Goal: Information Seeking & Learning: Learn about a topic

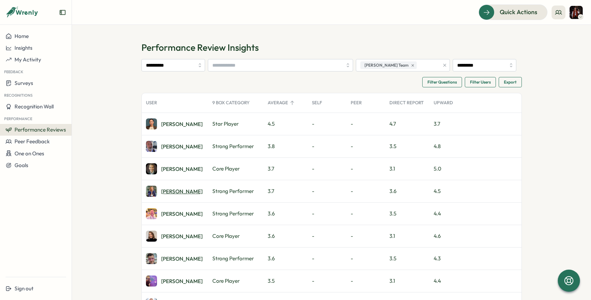
click at [170, 191] on div "[PERSON_NAME]" at bounding box center [181, 191] width 41 height 5
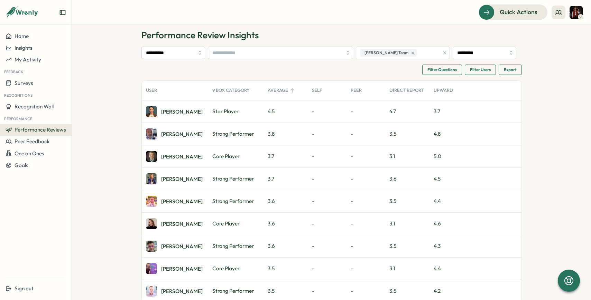
scroll to position [15, 0]
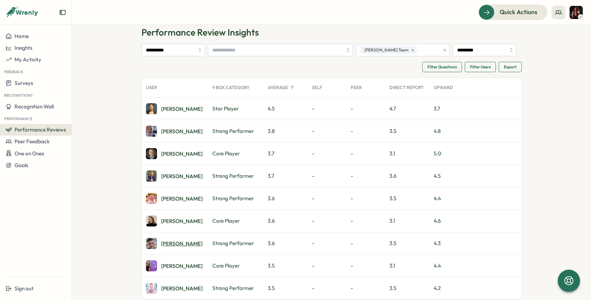
click at [171, 243] on div "Chris F." at bounding box center [181, 243] width 41 height 5
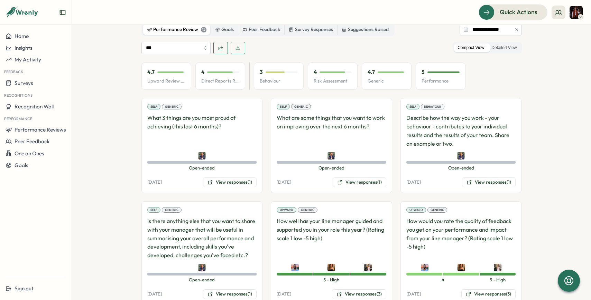
scroll to position [346, 0]
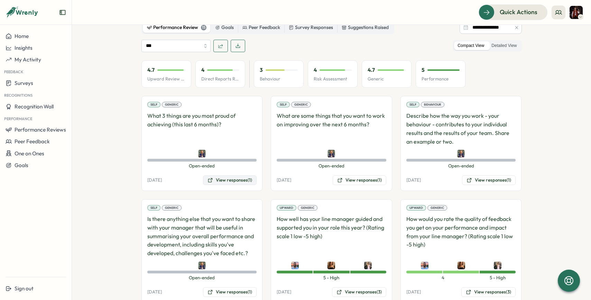
click at [221, 176] on button "View responses (1)" at bounding box center [230, 181] width 54 height 10
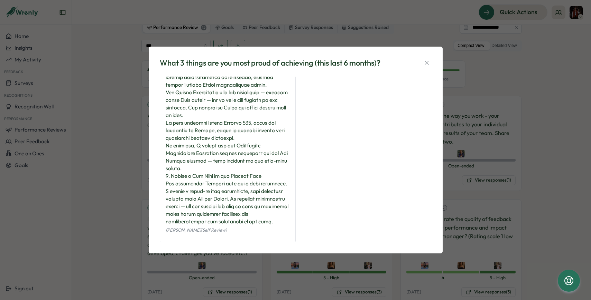
scroll to position [185, 0]
click at [452, 132] on div "What 3 things are you most proud of achieving (this last 6 months)? Hanna Smith…" at bounding box center [295, 150] width 591 height 300
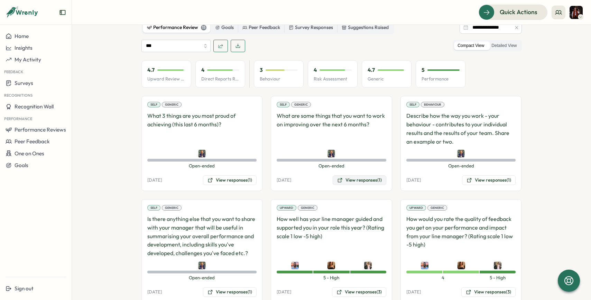
click at [362, 176] on button "View responses (1)" at bounding box center [360, 181] width 54 height 10
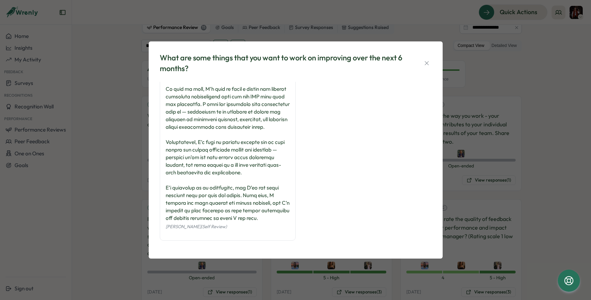
scroll to position [154, 0]
click at [132, 202] on div "What are some things that you want to work on improving over the next 6 months?…" at bounding box center [295, 150] width 591 height 300
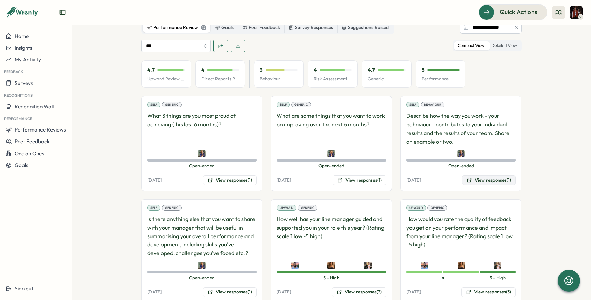
click at [475, 176] on button "View responses (1)" at bounding box center [489, 181] width 54 height 10
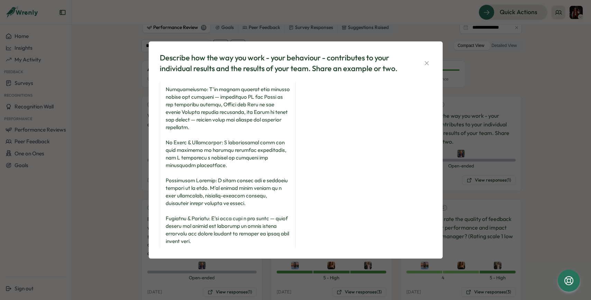
scroll to position [116, 0]
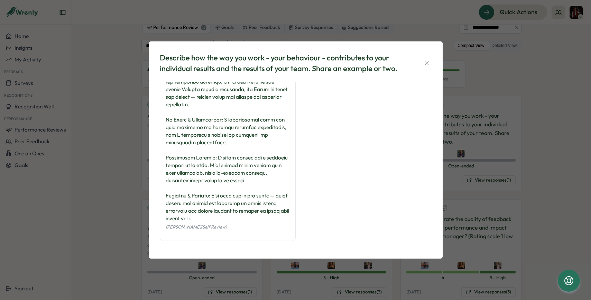
click at [122, 171] on div "Describe how the way you work - your behaviour - contributes to your individual…" at bounding box center [295, 150] width 591 height 300
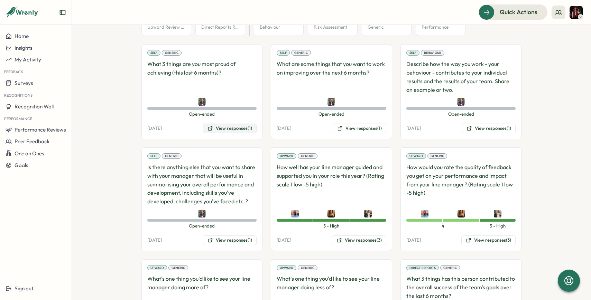
scroll to position [403, 0]
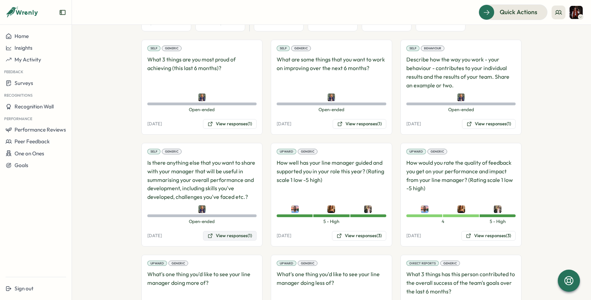
click at [217, 231] on button "View responses (1)" at bounding box center [230, 236] width 54 height 10
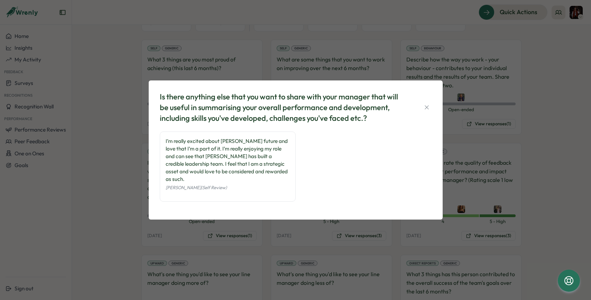
click at [112, 192] on div "Is there anything else that you want to share with your manager that will be us…" at bounding box center [295, 150] width 591 height 300
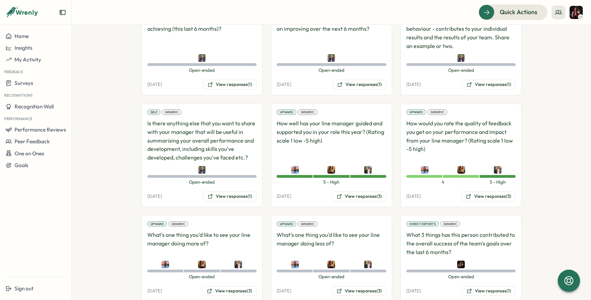
scroll to position [443, 0]
click at [353, 191] on button "View responses (3)" at bounding box center [359, 196] width 54 height 10
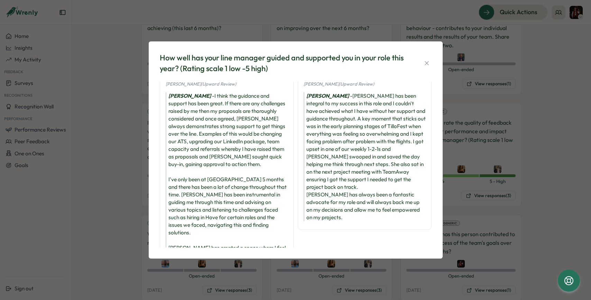
scroll to position [12, 0]
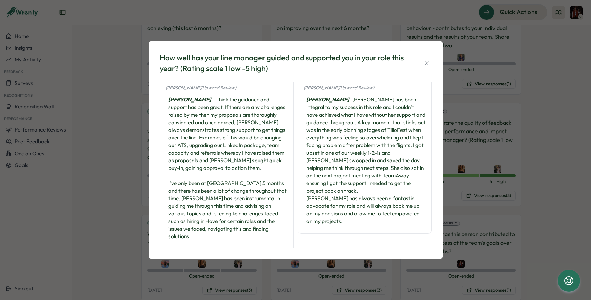
click at [469, 179] on div "How well has your line manager guided and supported you in your role this year?…" at bounding box center [295, 150] width 591 height 300
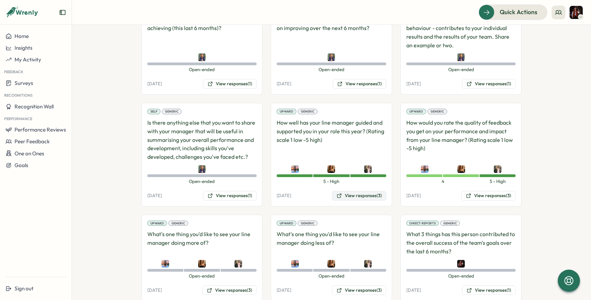
click at [364, 191] on button "View responses (3)" at bounding box center [359, 196] width 54 height 10
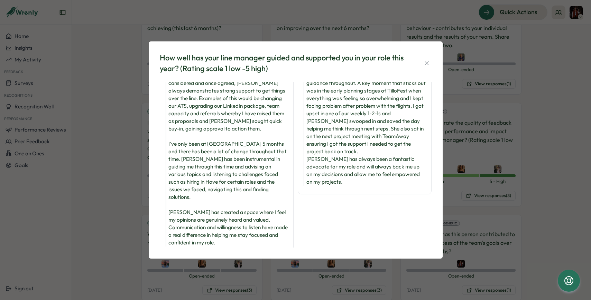
scroll to position [168, 0]
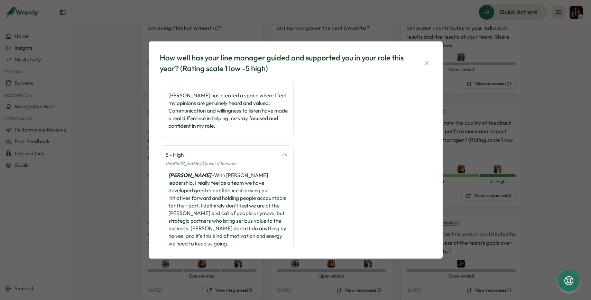
click at [521, 189] on div "How well has your line manager guided and supported you in your role this year?…" at bounding box center [295, 150] width 591 height 300
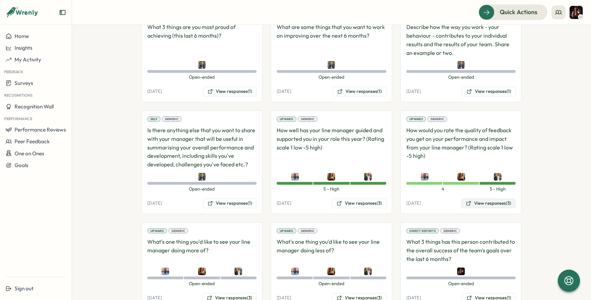
scroll to position [431, 0]
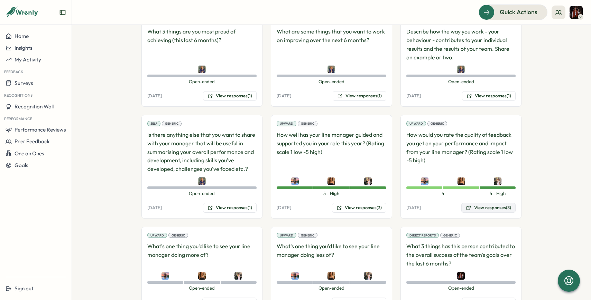
click at [483, 203] on button "View responses (3)" at bounding box center [488, 208] width 54 height 10
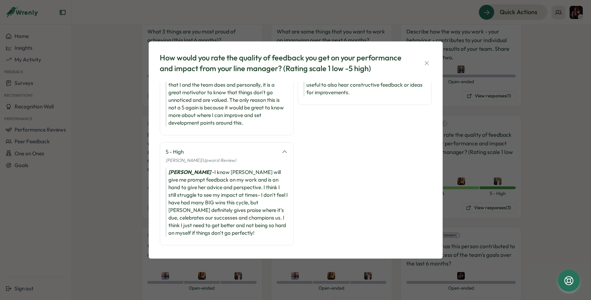
scroll to position [57, 0]
click at [477, 165] on div "How would you rate the quality of feedback you get on your performance and impa…" at bounding box center [295, 150] width 591 height 300
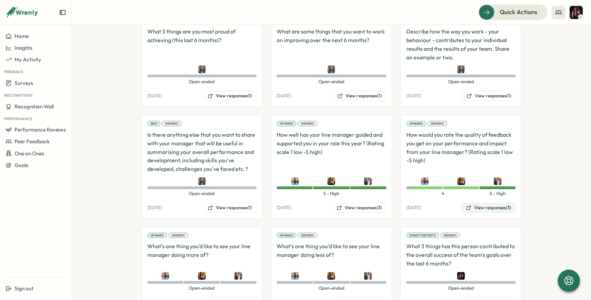
click at [478, 203] on button "View responses (3)" at bounding box center [488, 208] width 54 height 10
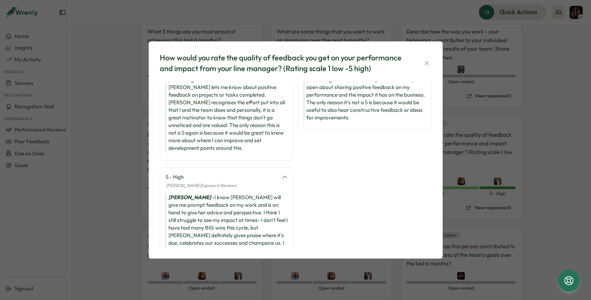
scroll to position [0, 0]
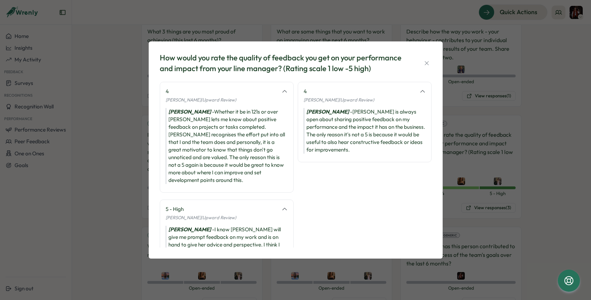
click at [487, 149] on div "How would you rate the quality of feedback you get on your performance and impa…" at bounding box center [295, 150] width 591 height 300
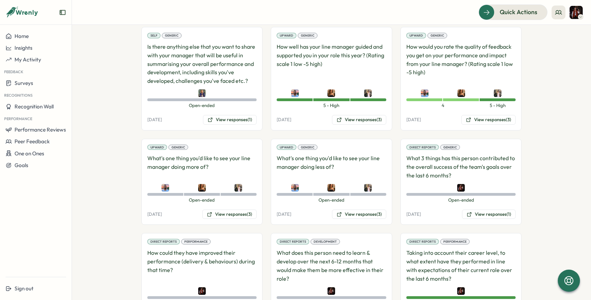
scroll to position [521, 0]
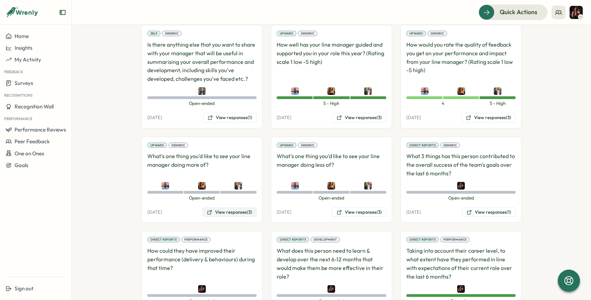
click at [229, 208] on button "View responses (3)" at bounding box center [229, 213] width 54 height 10
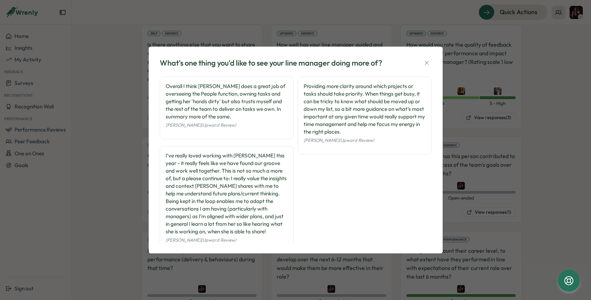
click at [455, 150] on div "What's one thing you'd like to see your line manager doing more of? Overall I t…" at bounding box center [295, 150] width 591 height 300
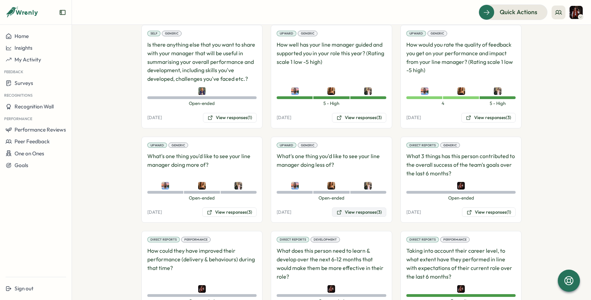
click at [360, 208] on button "View responses (3)" at bounding box center [359, 213] width 54 height 10
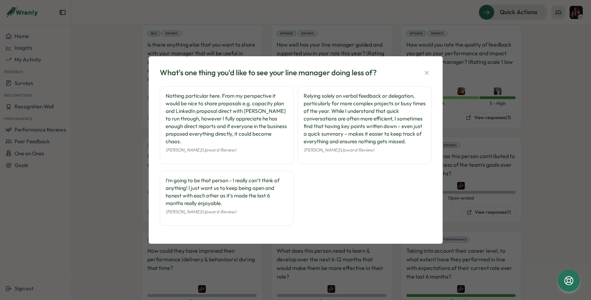
click at [478, 195] on div "What's one thing you'd like to see your line manager doing less of? Nothing par…" at bounding box center [295, 150] width 591 height 300
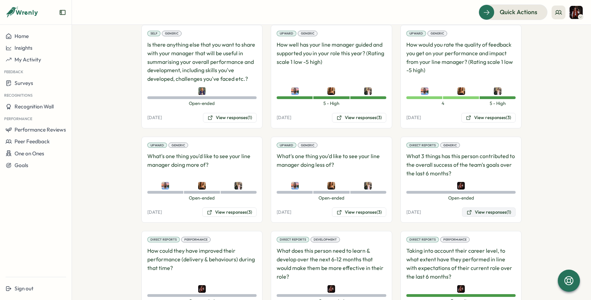
click at [484, 208] on button "View responses (1)" at bounding box center [489, 213] width 54 height 10
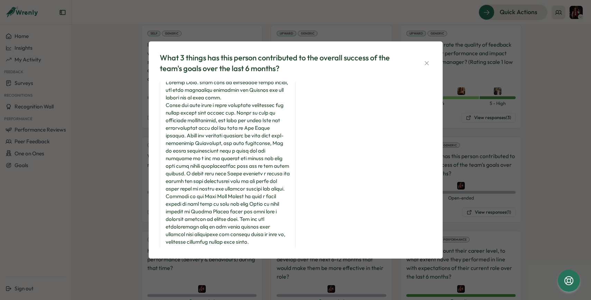
scroll to position [0, 0]
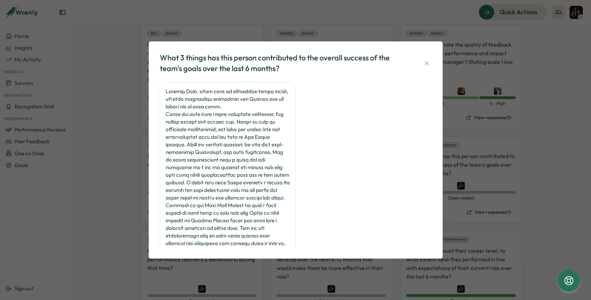
click at [476, 149] on div "What 3 things has this person contributed to the overall success of the team's …" at bounding box center [295, 150] width 591 height 300
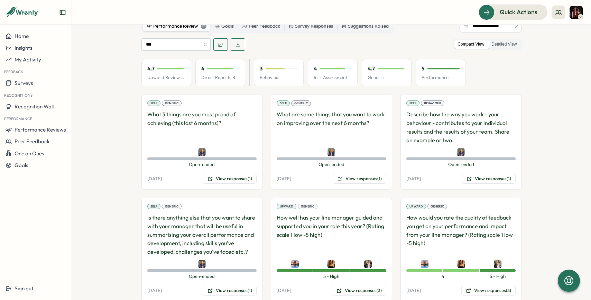
scroll to position [298, 0]
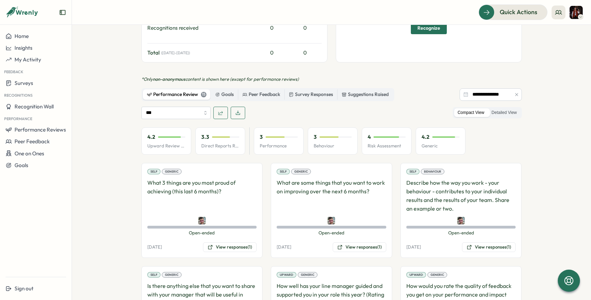
scroll to position [281, 0]
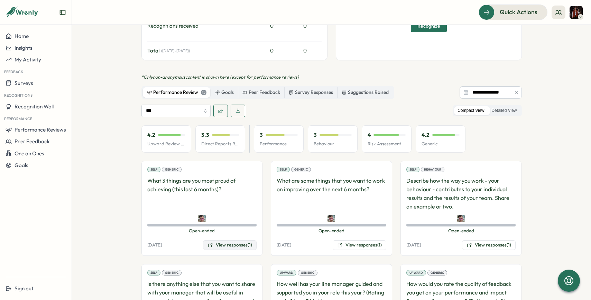
click at [240, 241] on button "View responses (1)" at bounding box center [230, 246] width 54 height 10
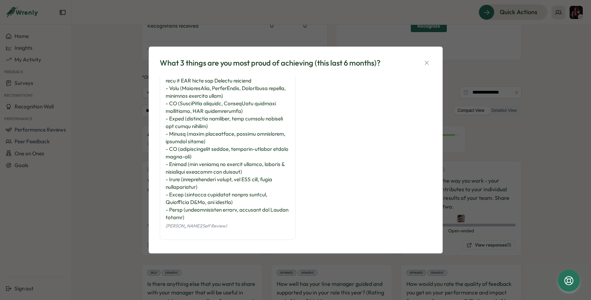
scroll to position [306, 0]
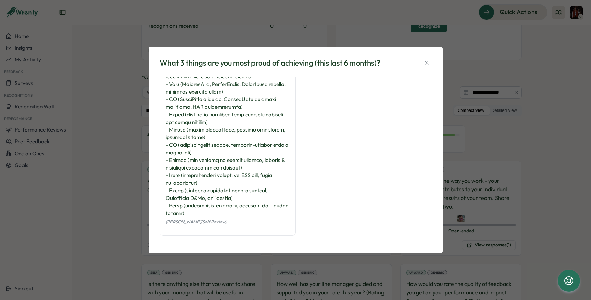
click at [474, 219] on div "What 3 things are you most proud of achieving (this last 6 months)? Chris Forla…" at bounding box center [295, 150] width 591 height 300
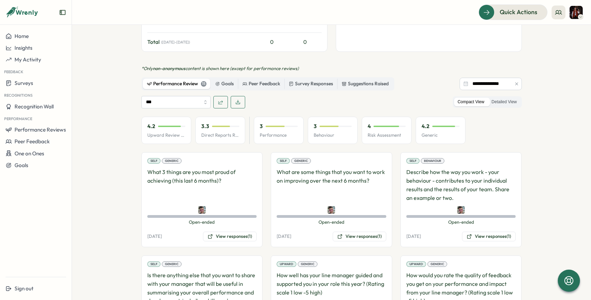
scroll to position [291, 0]
click at [354, 231] on button "View responses (1)" at bounding box center [360, 236] width 54 height 10
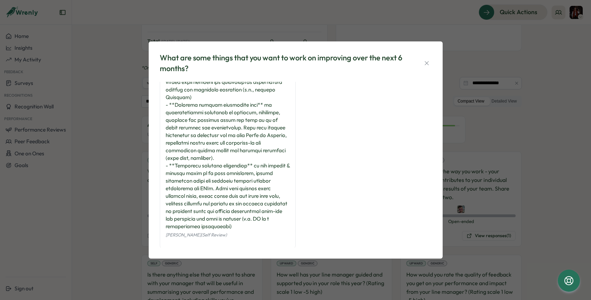
scroll to position [78, 0]
click at [116, 187] on div "What are some things that you want to work on improving over the next 6 months?…" at bounding box center [295, 150] width 591 height 300
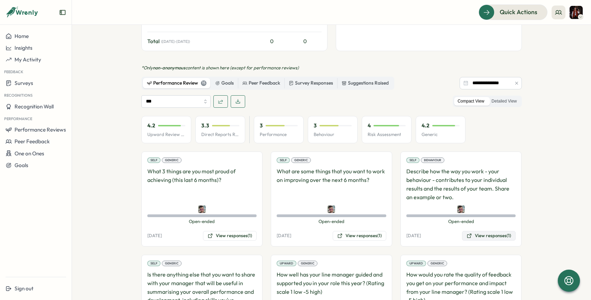
click at [482, 231] on button "View responses (1)" at bounding box center [489, 236] width 54 height 10
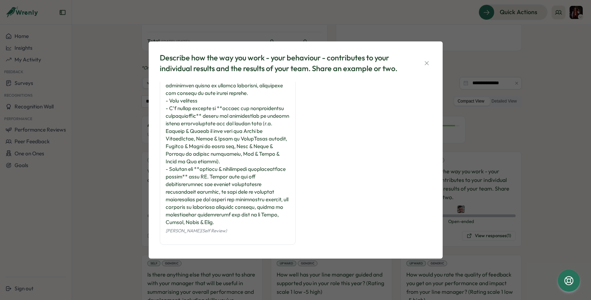
scroll to position [177, 0]
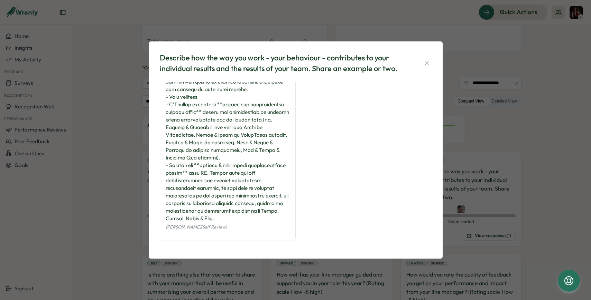
click at [129, 195] on div "Describe how the way you work - your behaviour - contributes to your individual…" at bounding box center [295, 150] width 591 height 300
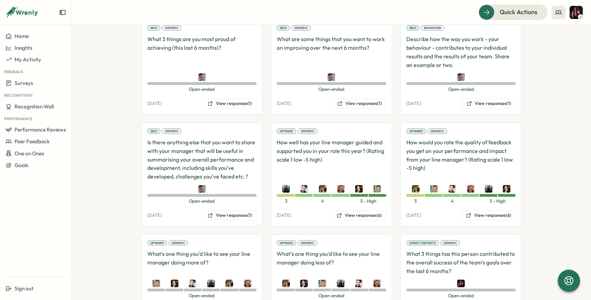
scroll to position [440, 0]
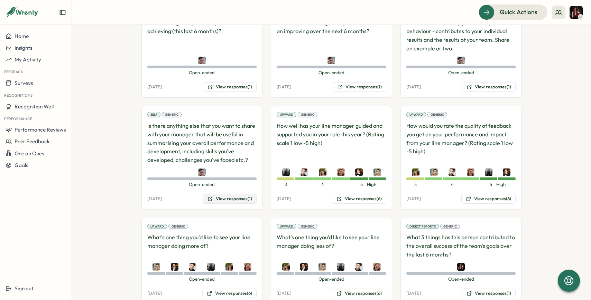
click at [230, 194] on button "View responses (1)" at bounding box center [230, 199] width 54 height 10
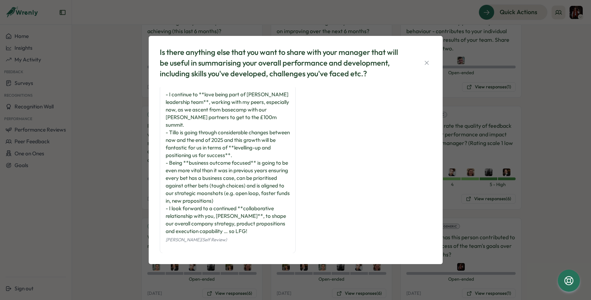
scroll to position [2, 0]
click at [134, 199] on div "Is there anything else that you want to share with your manager that will be us…" at bounding box center [295, 150] width 591 height 300
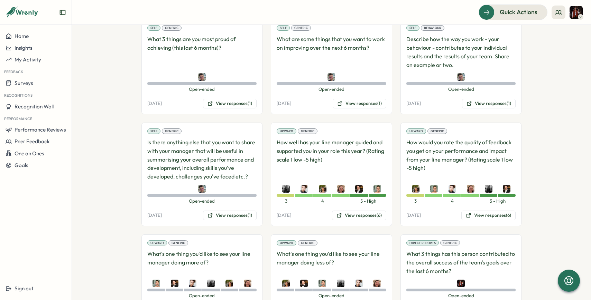
scroll to position [423, 0]
click at [352, 211] on button "View responses (6)" at bounding box center [359, 216] width 54 height 10
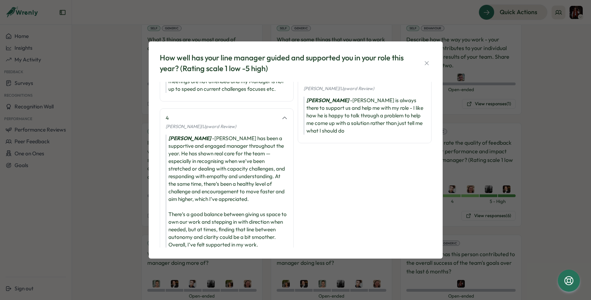
scroll to position [203, 0]
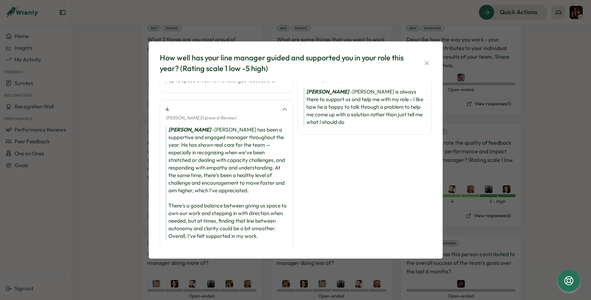
click at [461, 214] on div "How well has your line manager guided and supported you in your role this year?…" at bounding box center [295, 150] width 591 height 300
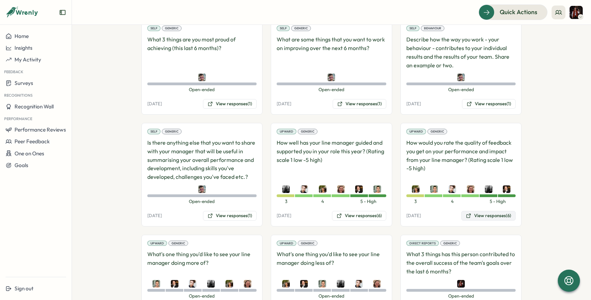
click at [482, 211] on button "View responses (6)" at bounding box center [488, 216] width 54 height 10
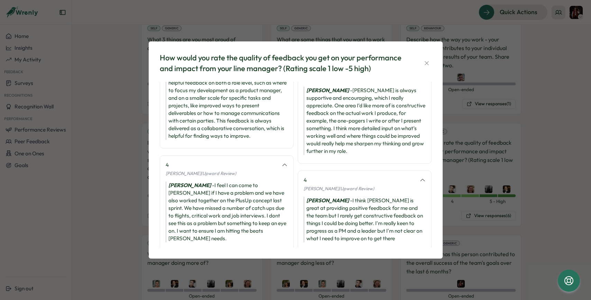
scroll to position [104, 0]
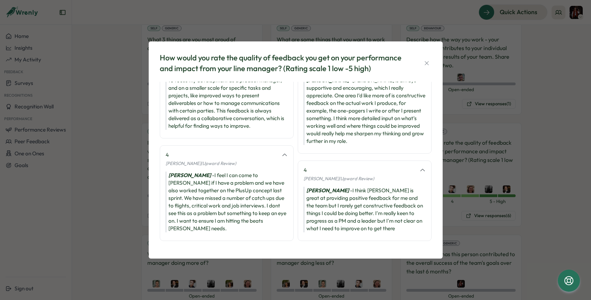
click at [468, 197] on div "How would you rate the quality of feedback you get on your performance and impa…" at bounding box center [295, 150] width 591 height 300
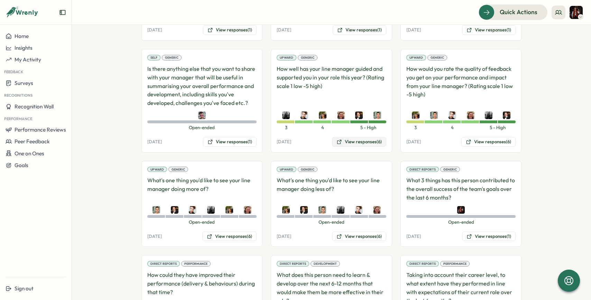
scroll to position [507, 0]
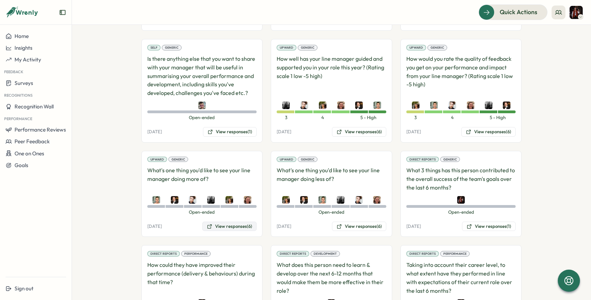
click at [218, 222] on button "View responses (6)" at bounding box center [229, 227] width 54 height 10
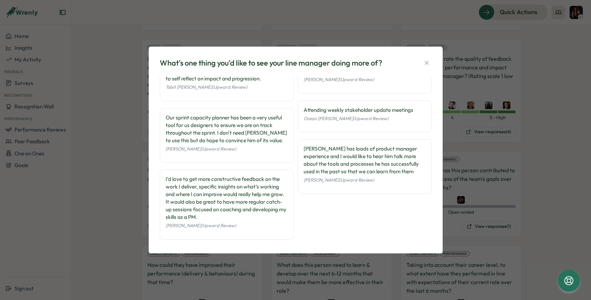
scroll to position [32, 0]
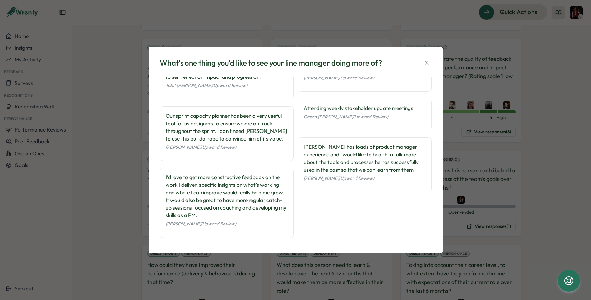
click at [485, 219] on div "What's one thing you'd like to see your line manager doing more of? I’d like su…" at bounding box center [295, 150] width 591 height 300
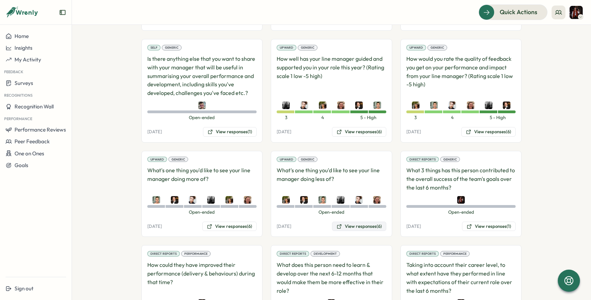
click at [351, 222] on button "View responses (6)" at bounding box center [359, 227] width 54 height 10
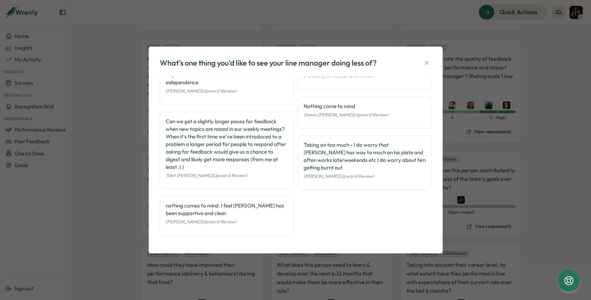
scroll to position [40, 0]
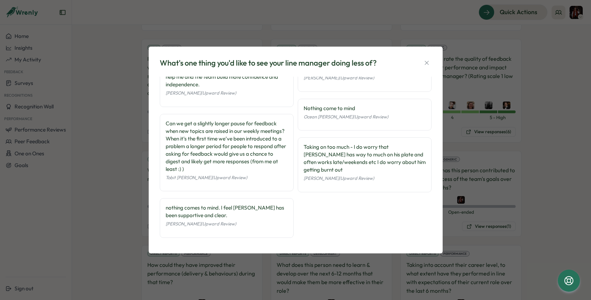
click at [471, 163] on div "What's one thing you'd like to see your line manager doing less of? Chris is re…" at bounding box center [295, 150] width 591 height 300
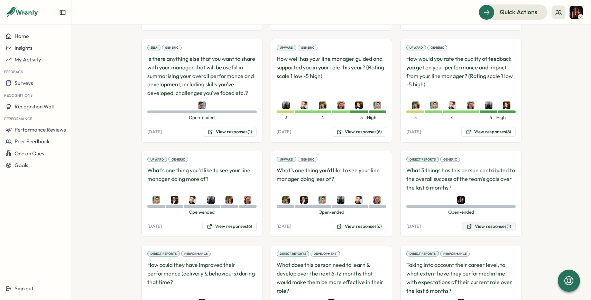
click at [479, 222] on button "View responses (1)" at bounding box center [489, 227] width 54 height 10
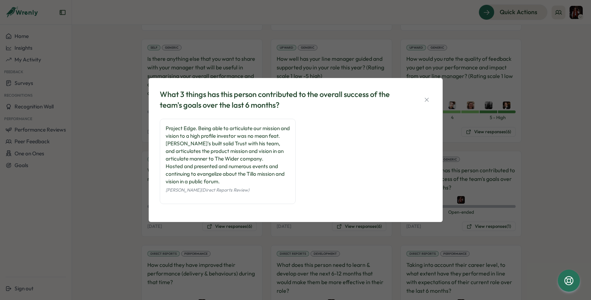
click at [465, 169] on div "What 3 things has this person contributed to the overall success of the team's …" at bounding box center [295, 150] width 591 height 300
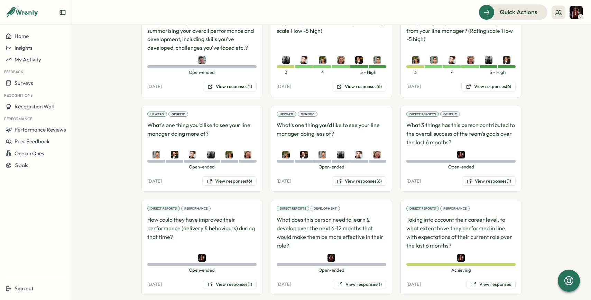
scroll to position [559, 0]
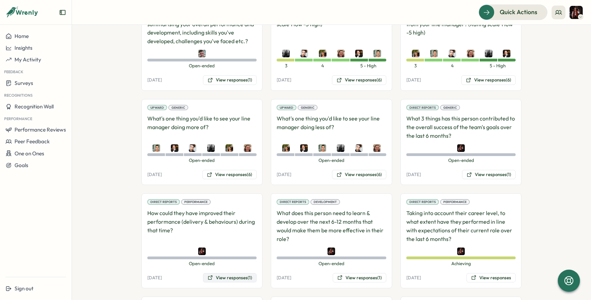
click at [235, 273] on button "View responses (1)" at bounding box center [230, 278] width 54 height 10
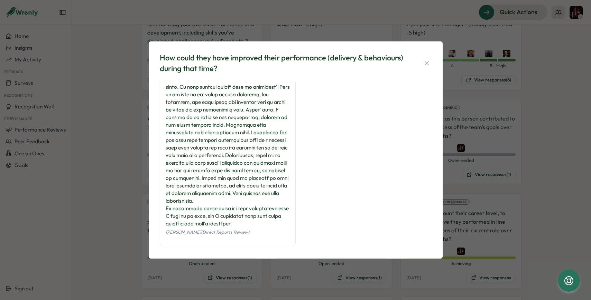
scroll to position [40, 0]
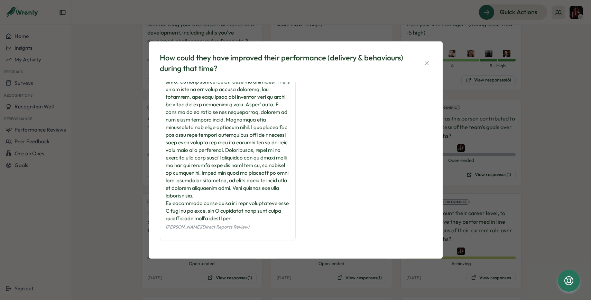
click at [143, 203] on div "How could they have improved their performance (delivery & behaviours) during t…" at bounding box center [295, 150] width 591 height 300
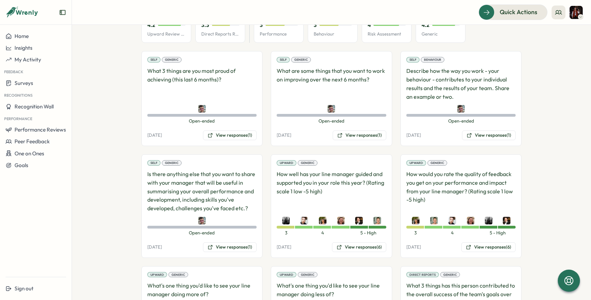
scroll to position [216, 0]
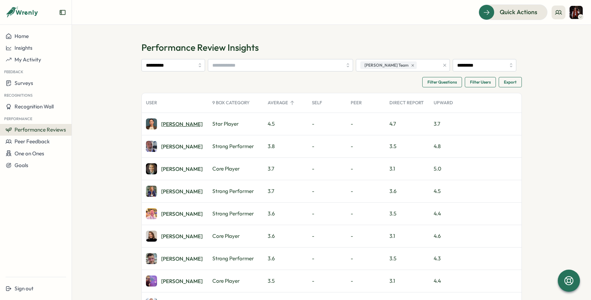
click at [172, 125] on div "[PERSON_NAME]" at bounding box center [181, 124] width 41 height 5
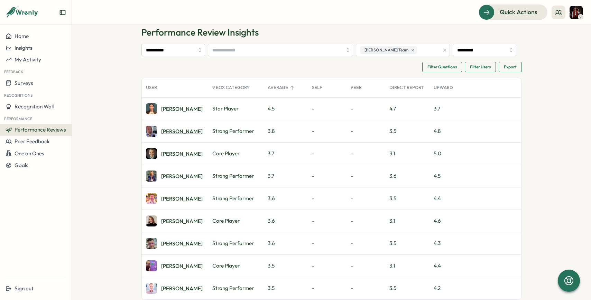
click at [173, 131] on div "[PERSON_NAME]" at bounding box center [181, 131] width 41 height 5
click at [170, 266] on div "[PERSON_NAME]" at bounding box center [181, 266] width 41 height 5
click at [170, 287] on div "[PERSON_NAME]" at bounding box center [181, 288] width 41 height 5
click at [166, 154] on div "[PERSON_NAME]" at bounding box center [181, 153] width 41 height 5
click at [169, 198] on div "[PERSON_NAME]" at bounding box center [181, 198] width 41 height 5
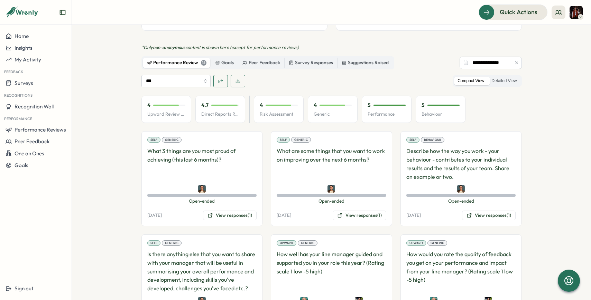
scroll to position [306, 0]
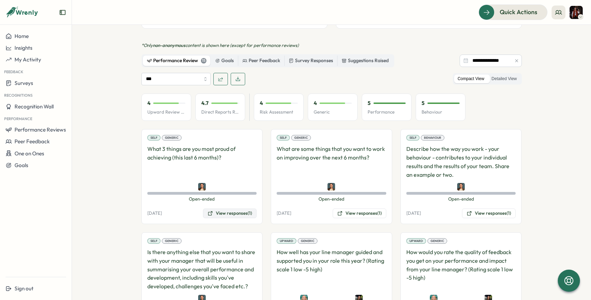
click at [239, 209] on button "View responses (1)" at bounding box center [230, 214] width 54 height 10
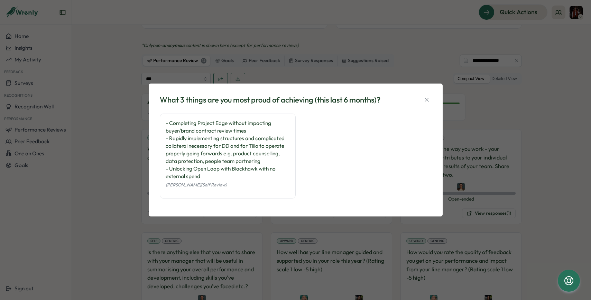
click at [129, 121] on div "What 3 things are you most proud of achieving (this last 6 months)? - Completin…" at bounding box center [295, 150] width 591 height 300
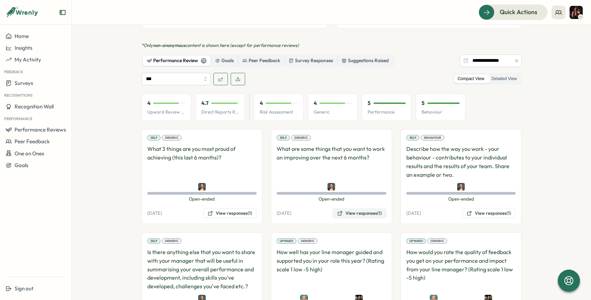
click at [347, 209] on button "View responses (1)" at bounding box center [360, 214] width 54 height 10
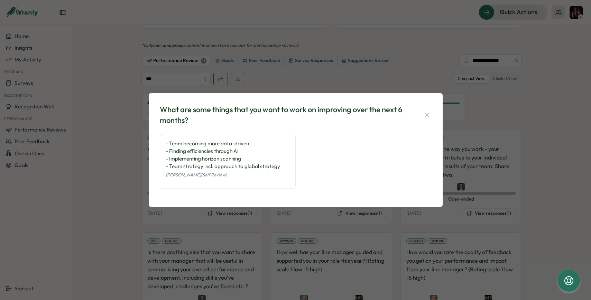
click at [456, 222] on div "What are some things that you want to work on improving over the next 6 months?…" at bounding box center [295, 150] width 591 height 300
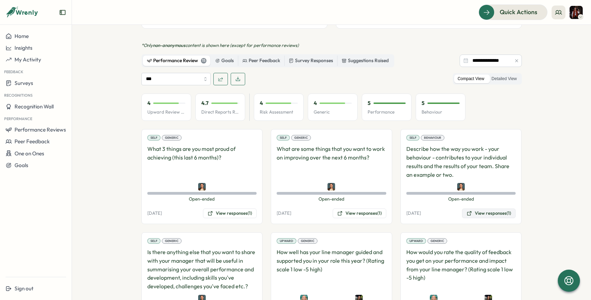
click at [470, 211] on icon at bounding box center [469, 214] width 6 height 6
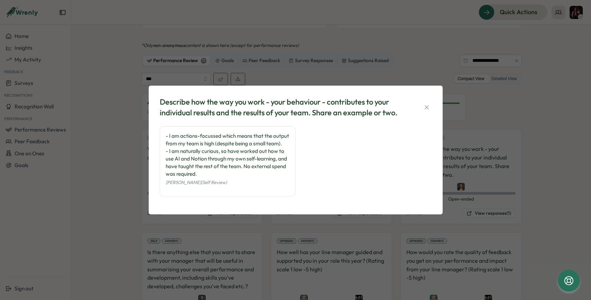
click at [229, 222] on div "Describe how the way you work - your behaviour - contributes to your individual…" at bounding box center [295, 150] width 591 height 300
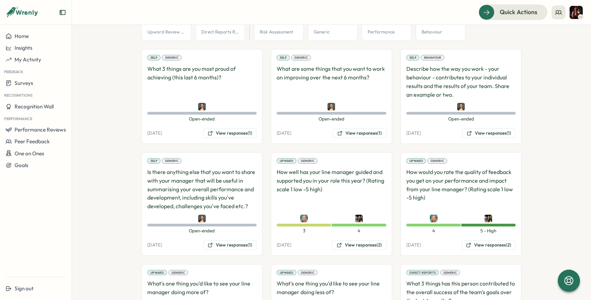
scroll to position [403, 0]
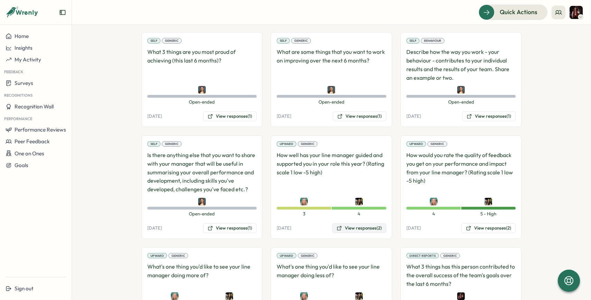
click at [341, 224] on button "View responses (2)" at bounding box center [359, 229] width 54 height 10
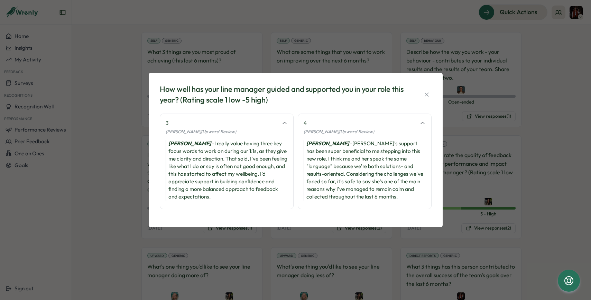
click at [343, 235] on div "How well has your line manager guided and supported you in your role this year?…" at bounding box center [295, 150] width 591 height 300
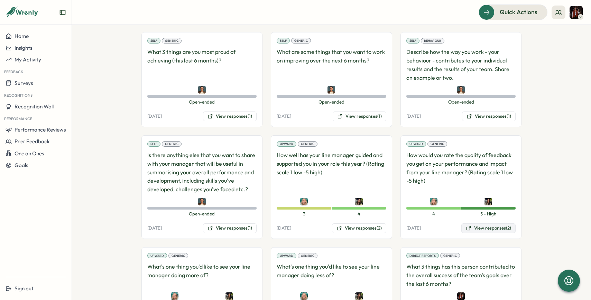
click at [466, 224] on button "View responses (2)" at bounding box center [488, 229] width 54 height 10
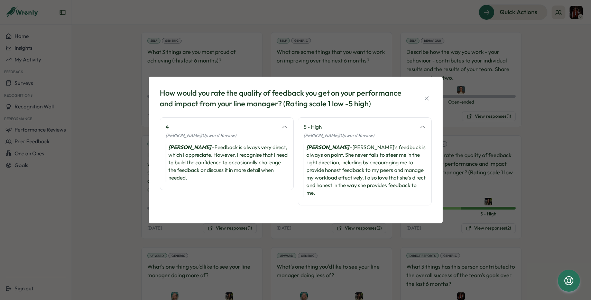
click at [476, 211] on div "How would you rate the quality of feedback you get on your performance and impa…" at bounding box center [295, 150] width 591 height 300
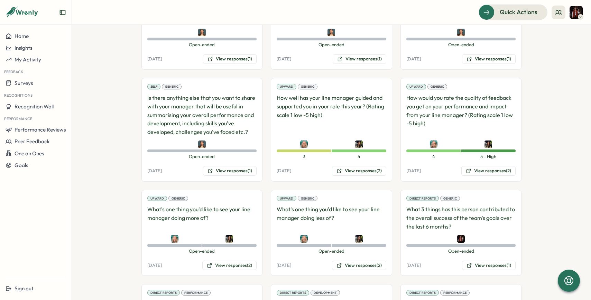
scroll to position [501, 0]
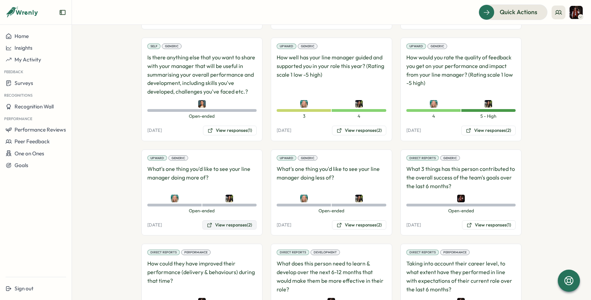
click at [219, 221] on button "View responses (2)" at bounding box center [229, 226] width 54 height 10
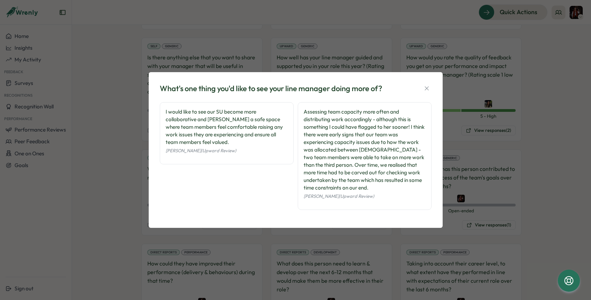
click at [296, 233] on div "What's one thing you'd like to see your line manager doing more of? I would lik…" at bounding box center [295, 150] width 591 height 300
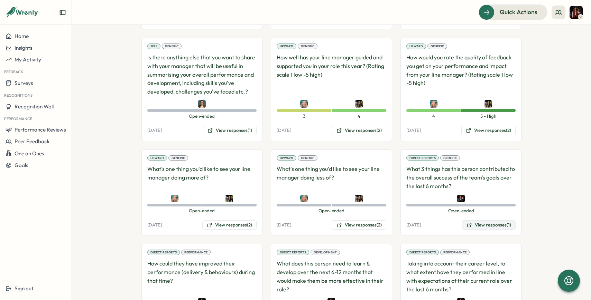
click at [471, 221] on button "View responses (1)" at bounding box center [489, 226] width 54 height 10
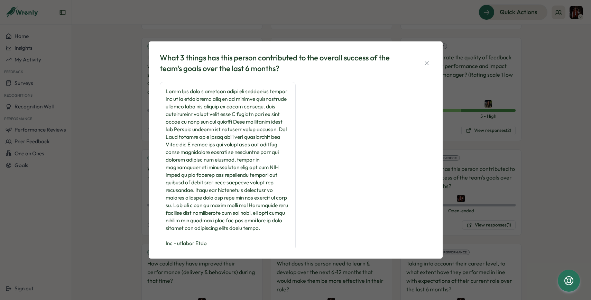
click at [474, 248] on div "What 3 things has this person contributed to the overall success of the team's …" at bounding box center [295, 150] width 591 height 300
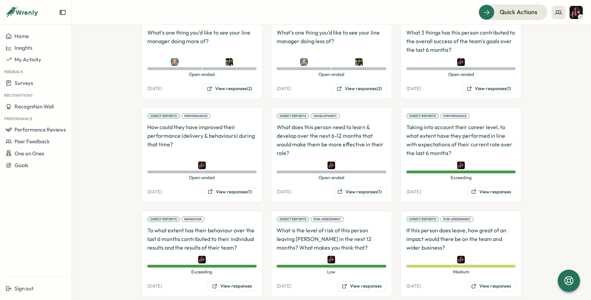
scroll to position [643, 0]
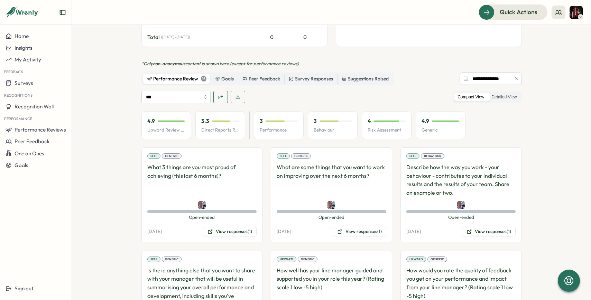
scroll to position [309, 0]
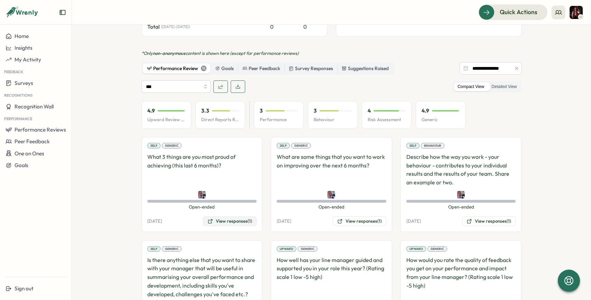
click at [229, 217] on button "View responses (1)" at bounding box center [230, 222] width 54 height 10
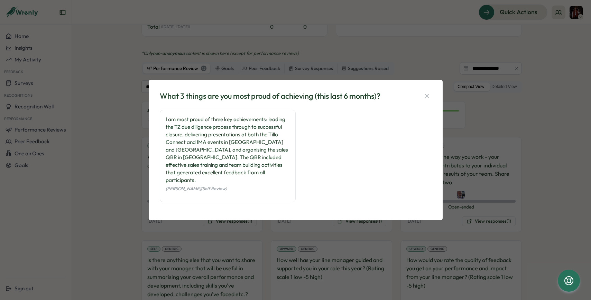
click at [468, 192] on div "What 3 things are you most proud of achieving (this last 6 months)? I am most p…" at bounding box center [295, 150] width 591 height 300
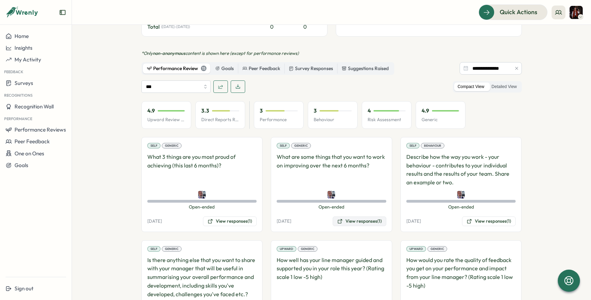
click at [347, 217] on button "View responses (1)" at bounding box center [360, 222] width 54 height 10
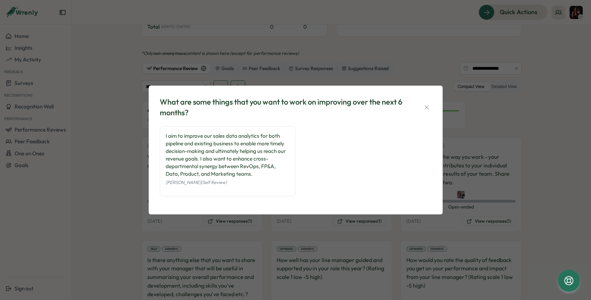
click at [485, 178] on div "What are some things that you want to work on improving over the next 6 months?…" at bounding box center [295, 150] width 591 height 300
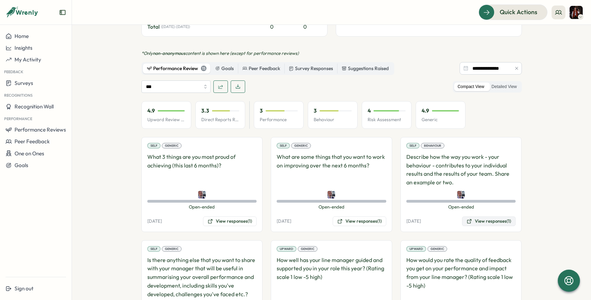
click at [478, 217] on button "View responses (1)" at bounding box center [489, 222] width 54 height 10
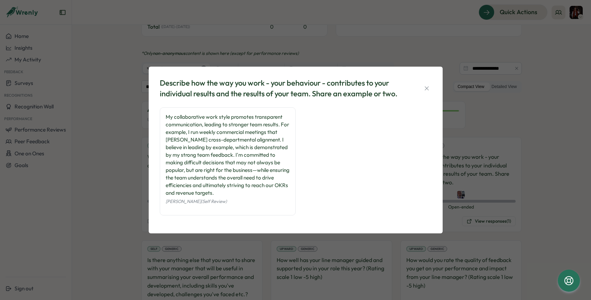
click at [254, 248] on div "Describe how the way you work - your behaviour - contributes to your individual…" at bounding box center [295, 150] width 591 height 300
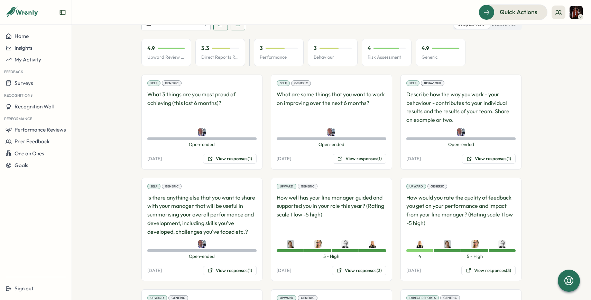
scroll to position [383, 0]
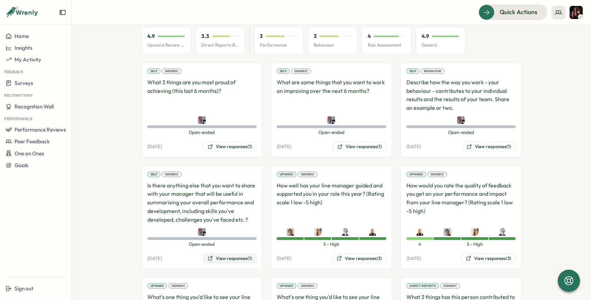
click at [236, 254] on button "View responses (1)" at bounding box center [230, 259] width 54 height 10
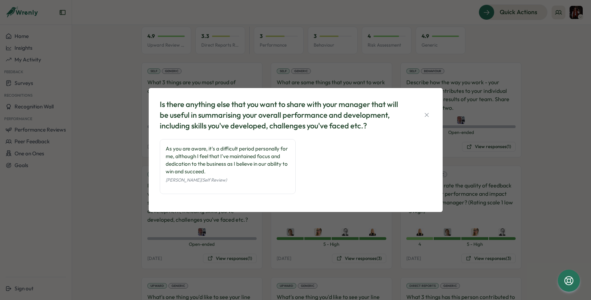
click at [253, 234] on div "Is there anything else that you want to share with your manager that will be us…" at bounding box center [295, 150] width 591 height 300
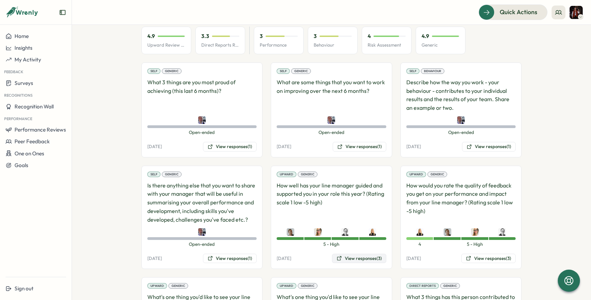
click at [360, 254] on button "View responses (3)" at bounding box center [359, 259] width 54 height 10
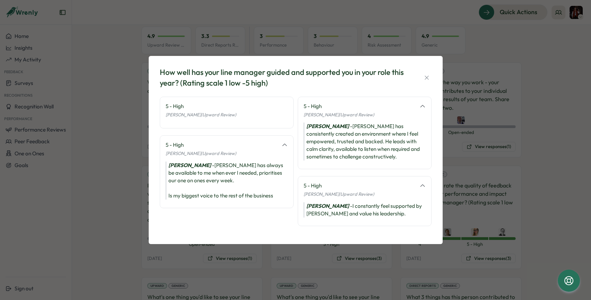
click at [316, 258] on div "How well has your line manager guided and supported you in your role this year?…" at bounding box center [295, 150] width 591 height 300
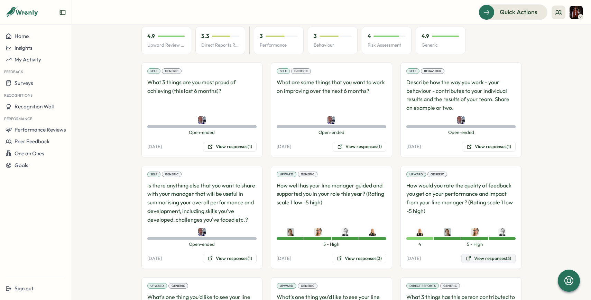
click at [484, 254] on button "View responses (3)" at bounding box center [488, 259] width 54 height 10
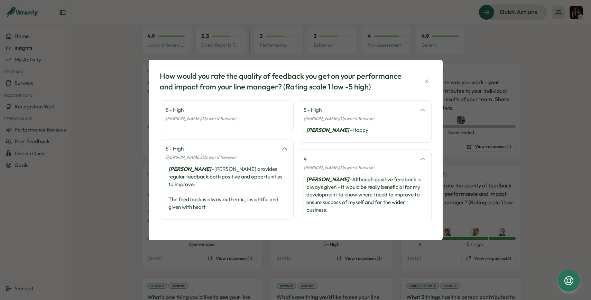
click at [293, 254] on div "How would you rate the quality of feedback you get on your performance and impa…" at bounding box center [295, 150] width 591 height 300
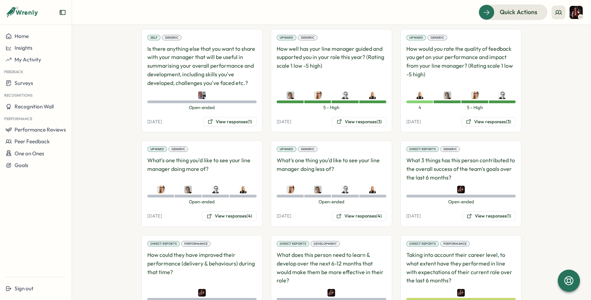
scroll to position [525, 0]
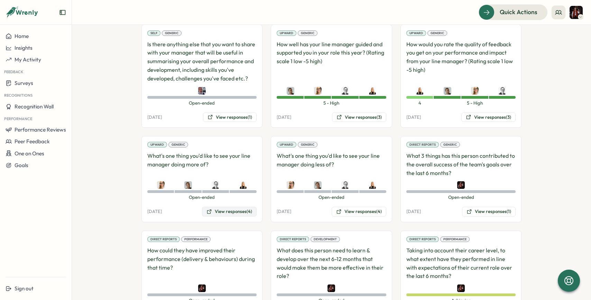
click at [236, 207] on button "View responses (4)" at bounding box center [229, 212] width 55 height 10
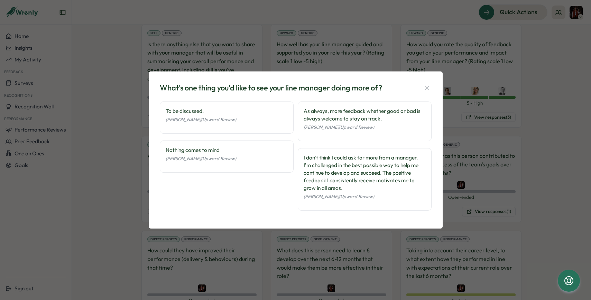
click at [459, 187] on div "What's one thing you'd like to see your line manager doing more of? To be discu…" at bounding box center [295, 150] width 591 height 300
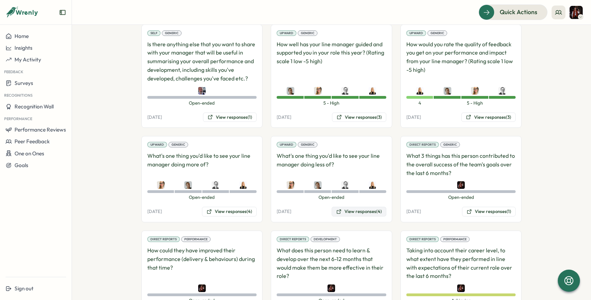
click at [375, 207] on button "View responses (4)" at bounding box center [359, 212] width 55 height 10
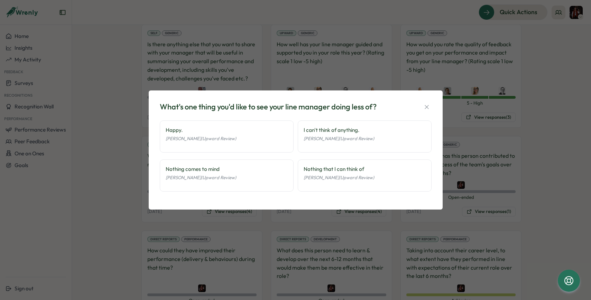
click at [479, 216] on div "What's one thing you'd like to see your line manager doing less of? Happy. Leig…" at bounding box center [295, 150] width 591 height 300
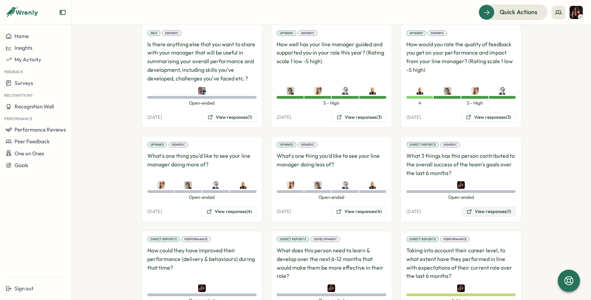
click at [496, 207] on button "View responses (1)" at bounding box center [489, 212] width 54 height 10
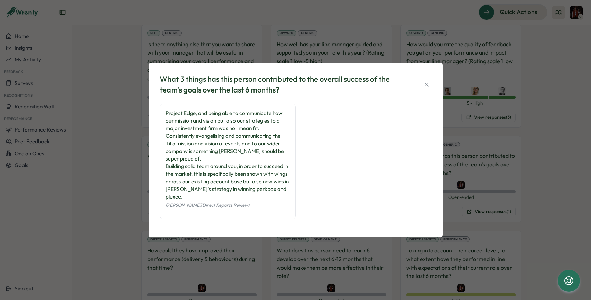
click at [269, 234] on div "What 3 things has this person contributed to the overall success of the team's …" at bounding box center [295, 150] width 591 height 300
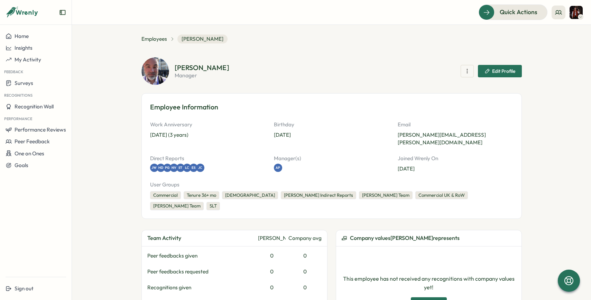
scroll to position [0, 0]
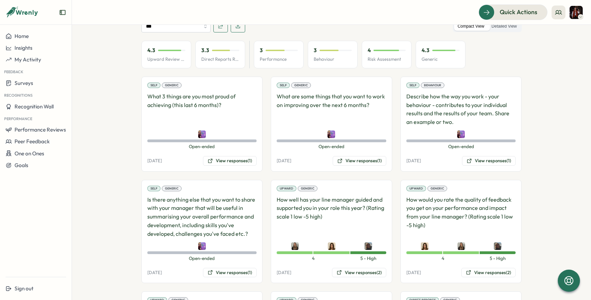
scroll to position [384, 0]
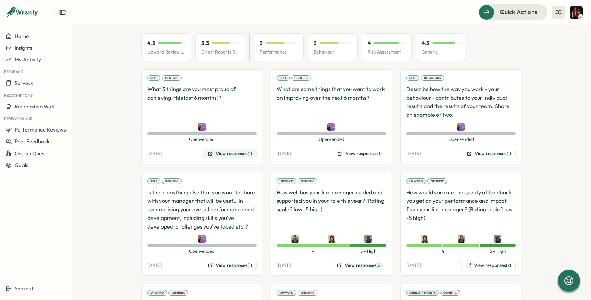
click at [239, 149] on button "View responses (1)" at bounding box center [230, 154] width 54 height 10
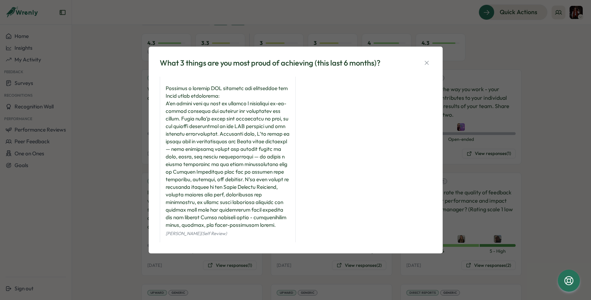
scroll to position [185, 0]
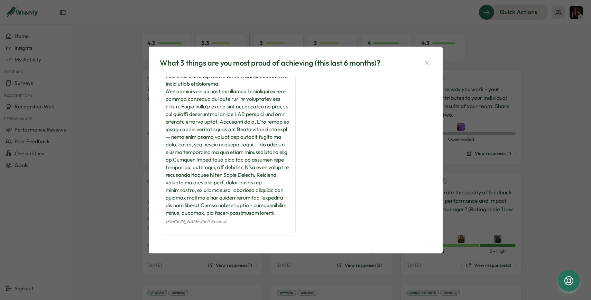
click at [556, 149] on div "What 3 things are you most proud of achieving (this last 6 months)? [PERSON_NAM…" at bounding box center [295, 150] width 591 height 300
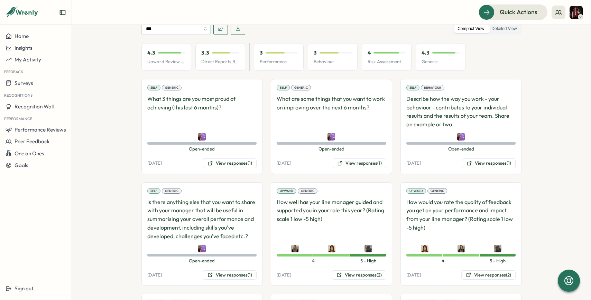
scroll to position [374, 0]
click at [347, 159] on button "View responses (1)" at bounding box center [360, 164] width 54 height 10
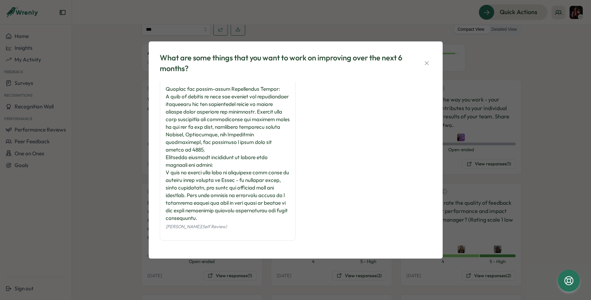
scroll to position [291, 0]
click at [367, 281] on div "What are some things that you want to work on improving over the next 6 months?…" at bounding box center [295, 150] width 591 height 300
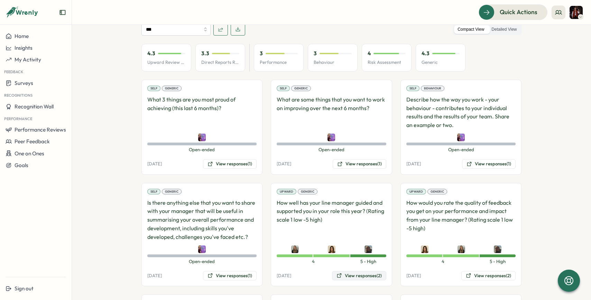
scroll to position [382, 0]
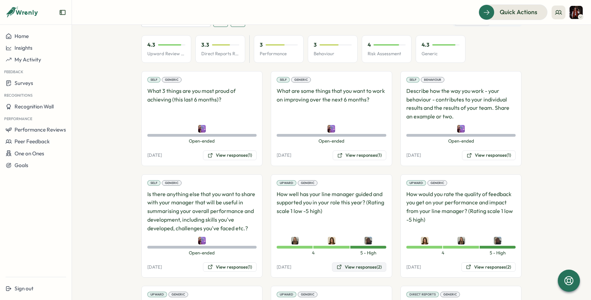
click at [364, 263] on button "View responses (2)" at bounding box center [359, 268] width 54 height 10
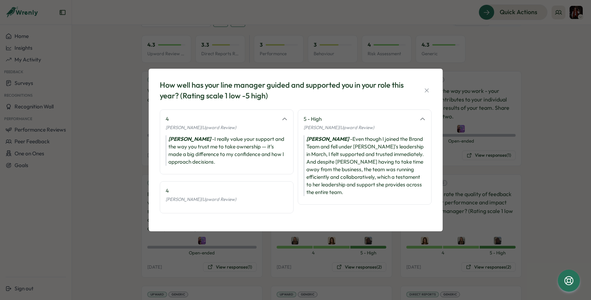
click at [455, 165] on div "How well has your line manager guided and supported you in your role this year?…" at bounding box center [295, 150] width 591 height 300
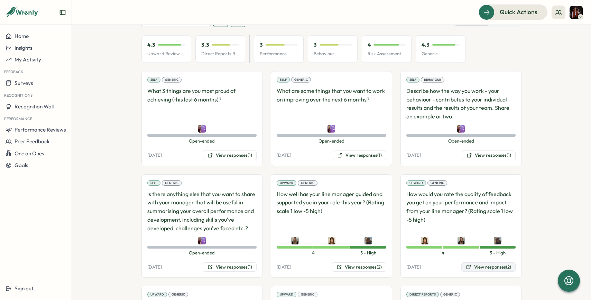
click at [484, 263] on button "View responses (2)" at bounding box center [488, 268] width 54 height 10
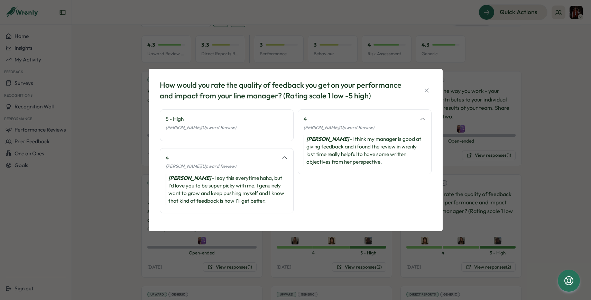
click at [483, 214] on div "How would you rate the quality of feedback you get on your performance and impa…" at bounding box center [295, 150] width 591 height 300
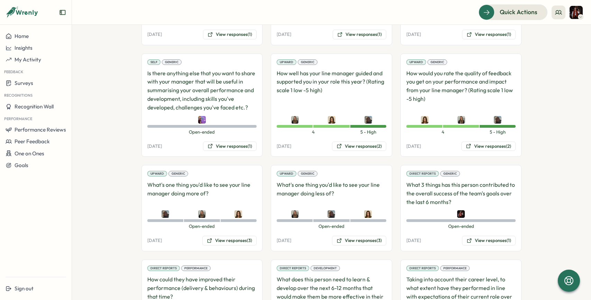
scroll to position [508, 0]
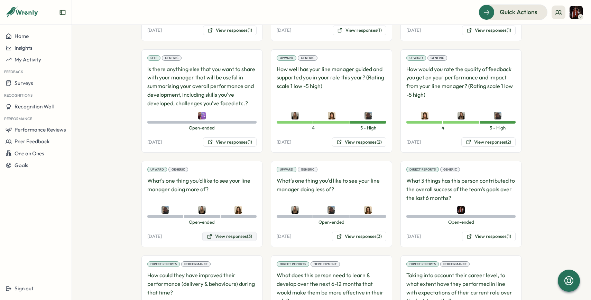
click at [235, 232] on button "View responses (3)" at bounding box center [229, 237] width 54 height 10
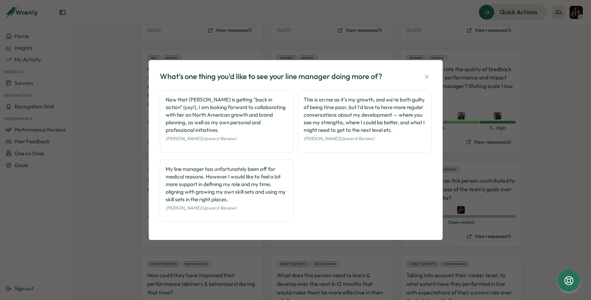
click at [303, 251] on div "What's one thing you'd like to see your line manager doing more of? Now that [P…" at bounding box center [295, 150] width 591 height 300
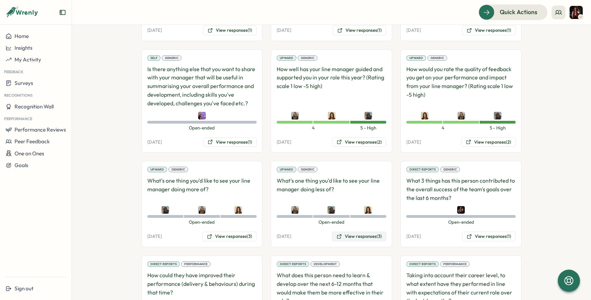
click at [370, 232] on button "View responses (3)" at bounding box center [359, 237] width 54 height 10
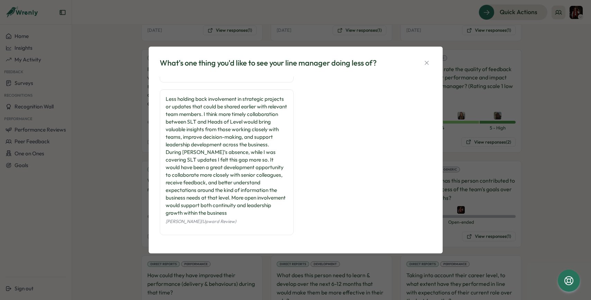
scroll to position [94, 0]
click at [481, 150] on div "What's one thing you'd like to see your line manager doing less of? This is me …" at bounding box center [295, 150] width 591 height 300
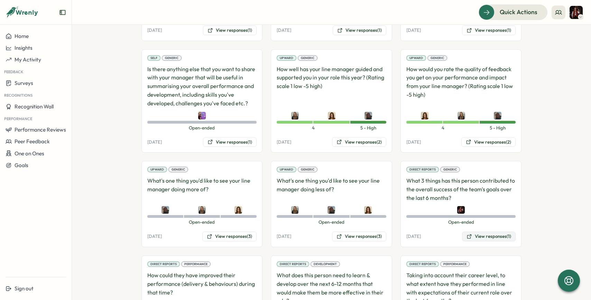
click at [486, 232] on button "View responses (1)" at bounding box center [489, 237] width 54 height 10
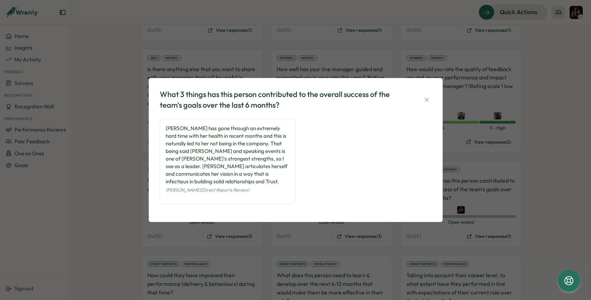
click at [373, 227] on div "What 3 things has this person contributed to the overall success of the team's …" at bounding box center [295, 150] width 591 height 300
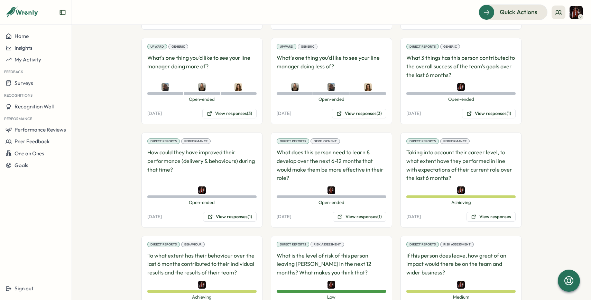
scroll to position [654, 0]
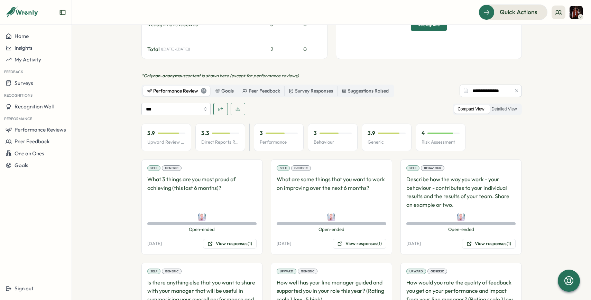
scroll to position [298, 0]
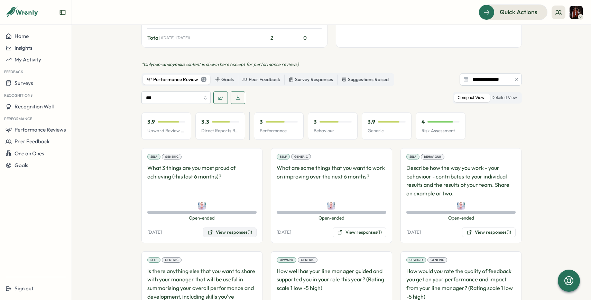
click at [213, 228] on button "View responses (1)" at bounding box center [230, 233] width 54 height 10
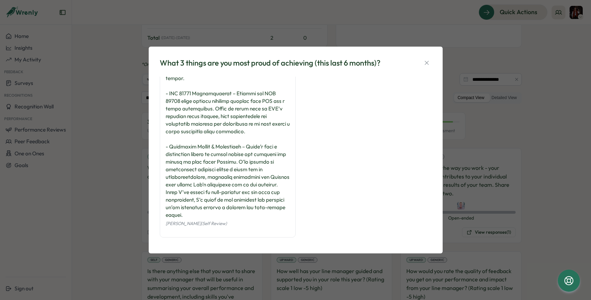
scroll to position [78, 0]
click at [498, 174] on div "What 3 things are you most proud of achieving (this last 6 months)? [PERSON_NAM…" at bounding box center [295, 150] width 591 height 300
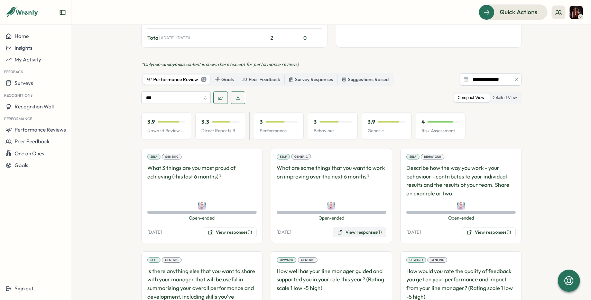
click at [365, 228] on button "View responses (1)" at bounding box center [360, 233] width 54 height 10
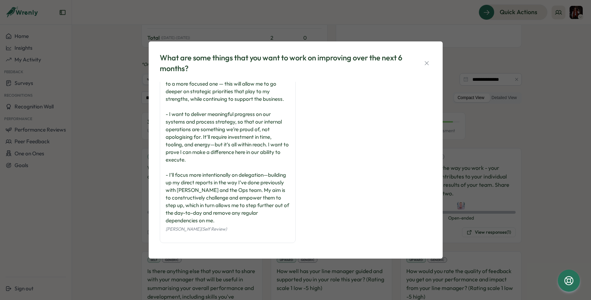
scroll to position [25, 0]
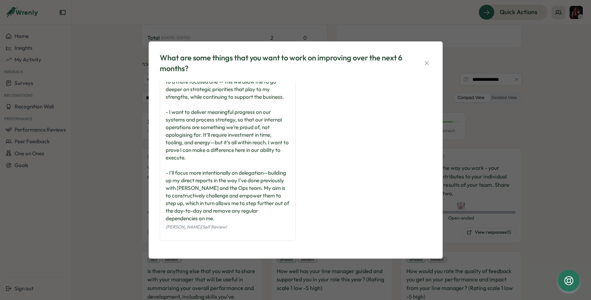
click at [365, 260] on div "What are some things that you want to work on improving over the next 6 months?…" at bounding box center [295, 150] width 591 height 300
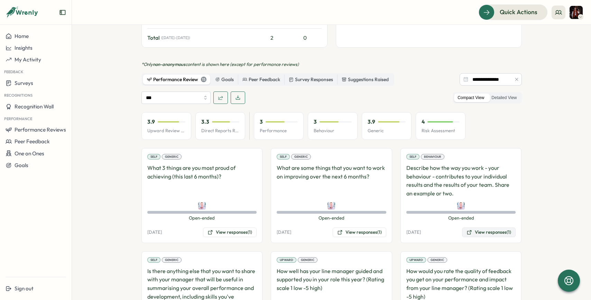
click at [492, 228] on button "View responses (1)" at bounding box center [489, 233] width 54 height 10
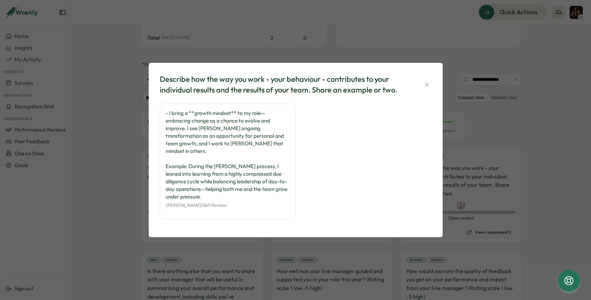
click at [287, 239] on div "Describe how the way you work - your behaviour - contributes to your individual…" at bounding box center [295, 150] width 591 height 300
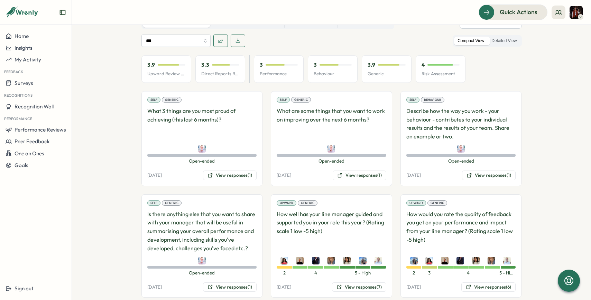
scroll to position [391, 0]
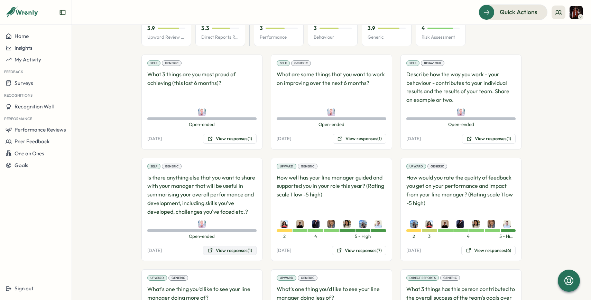
click at [232, 246] on button "View responses (1)" at bounding box center [230, 251] width 54 height 10
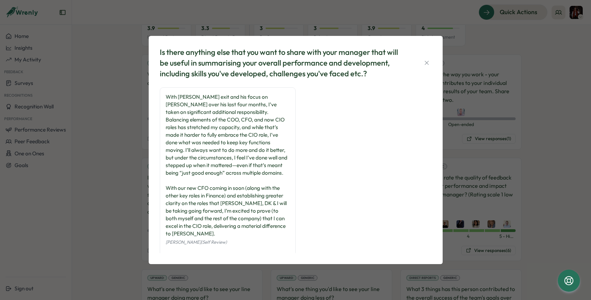
scroll to position [2, 0]
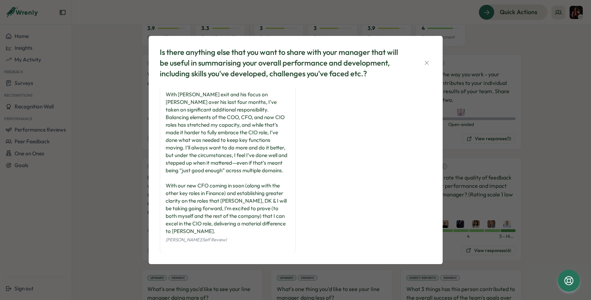
click at [344, 270] on div "Is there anything else that you want to share with your manager that will be us…" at bounding box center [295, 150] width 591 height 300
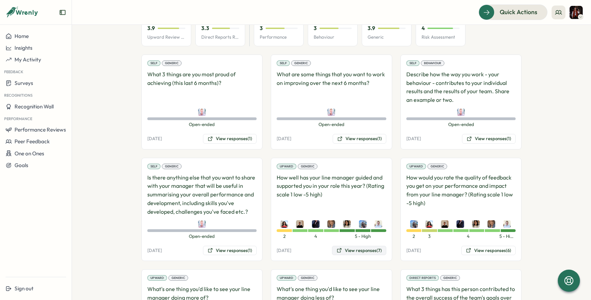
click at [368, 246] on button "View responses (7)" at bounding box center [359, 251] width 54 height 10
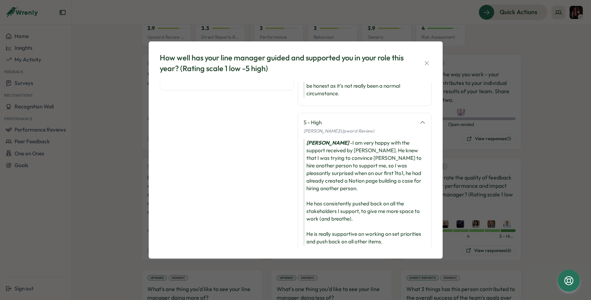
scroll to position [332, 0]
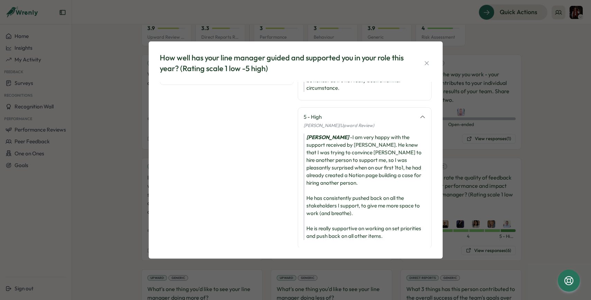
click at [466, 183] on div "How well has your line manager guided and supported you in your role this year?…" at bounding box center [295, 150] width 591 height 300
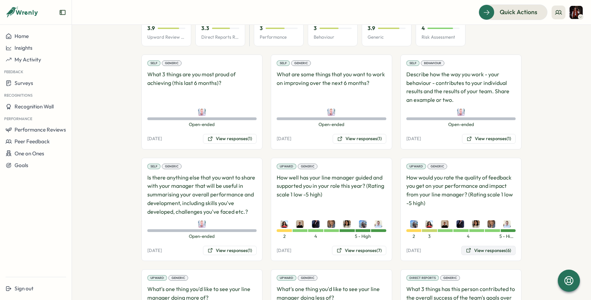
click at [491, 246] on button "View responses (6)" at bounding box center [488, 251] width 54 height 10
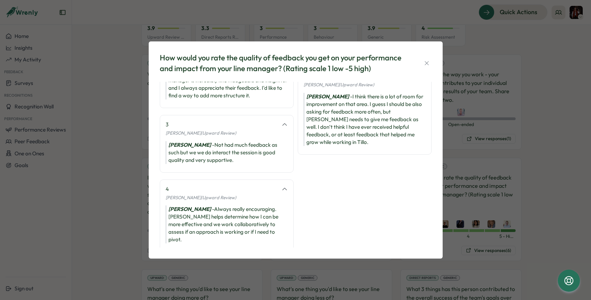
scroll to position [115, 0]
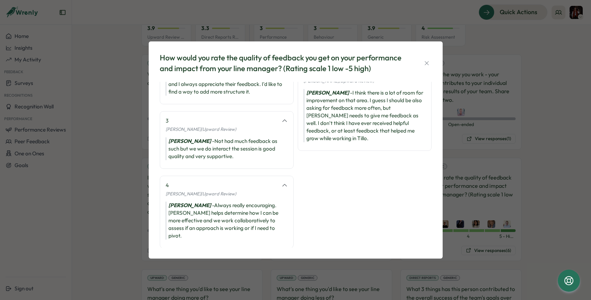
click at [483, 226] on div "How would you rate the quality of feedback you get on your performance and impa…" at bounding box center [295, 150] width 591 height 300
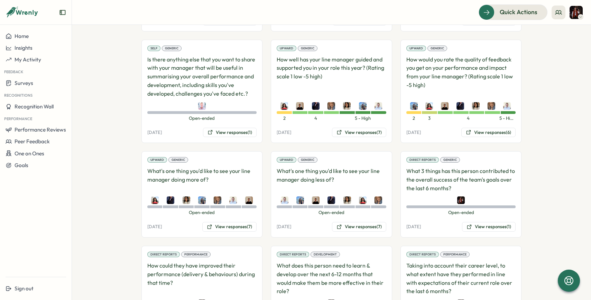
scroll to position [512, 0]
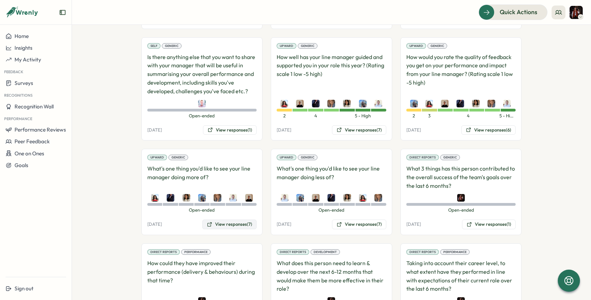
click at [227, 220] on button "View responses (7)" at bounding box center [229, 225] width 54 height 10
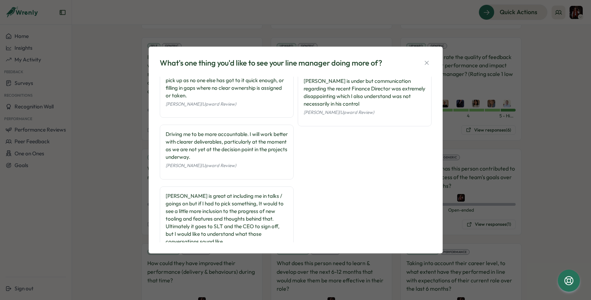
scroll to position [203, 0]
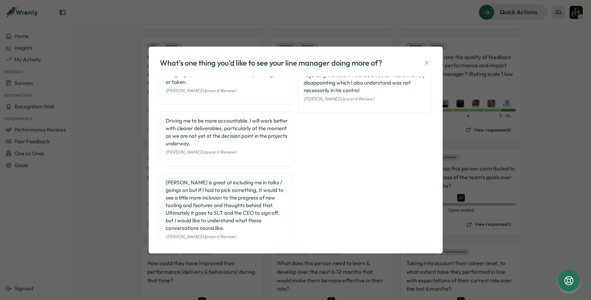
click at [470, 188] on div "What's one thing you'd like to see your line manager doing more of? Have more c…" at bounding box center [295, 150] width 591 height 300
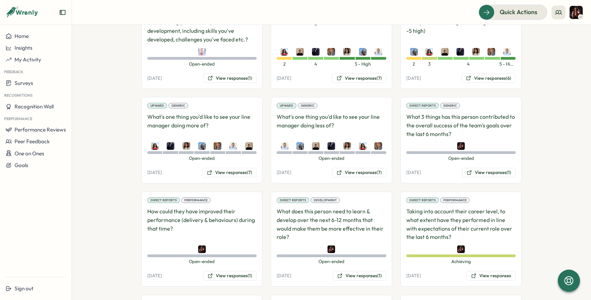
scroll to position [571, 0]
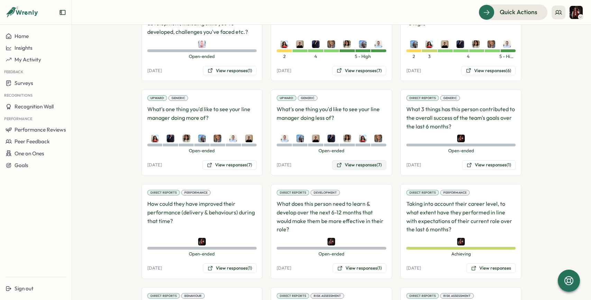
click at [365, 160] on button "View responses (7)" at bounding box center [359, 165] width 54 height 10
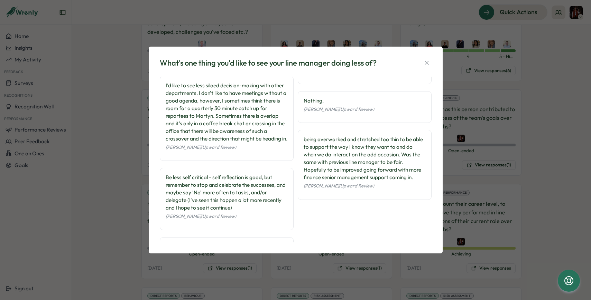
scroll to position [43, 0]
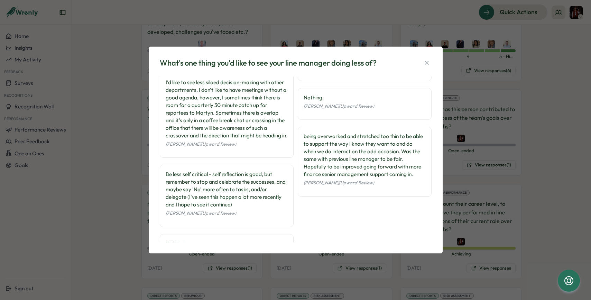
click at [459, 233] on div "What's one thing you'd like to see your line manager doing less of? Nothing com…" at bounding box center [295, 150] width 591 height 300
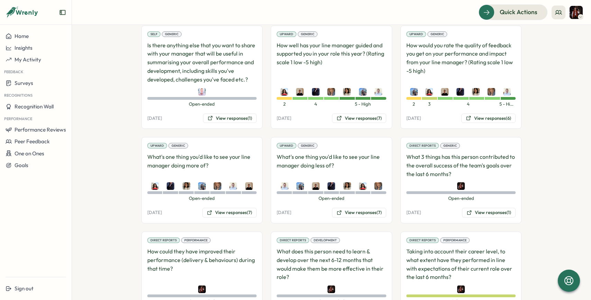
scroll to position [469, 0]
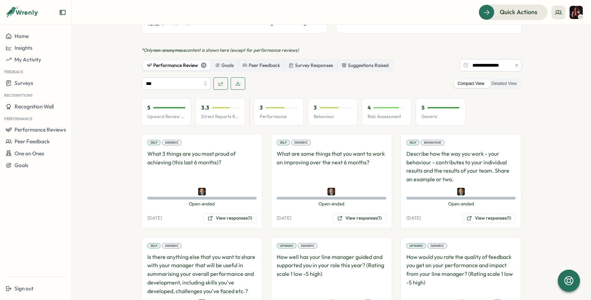
scroll to position [323, 0]
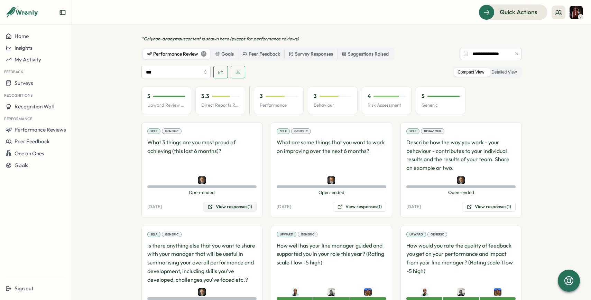
click at [217, 202] on button "View responses (1)" at bounding box center [230, 207] width 54 height 10
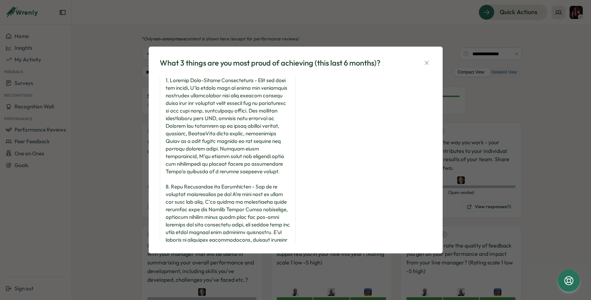
scroll to position [0, 0]
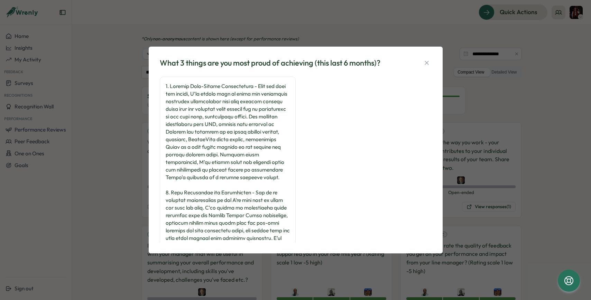
click at [104, 185] on div "What 3 things are you most proud of achieving (this last 6 months)? [PERSON_NAM…" at bounding box center [295, 150] width 591 height 300
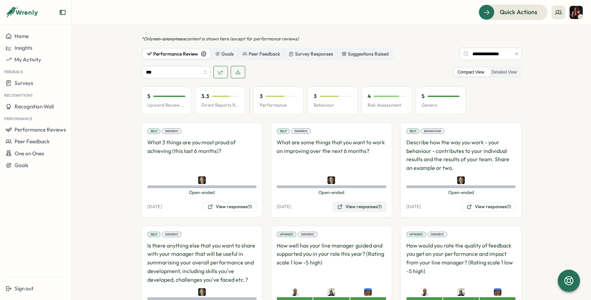
click at [367, 202] on button "View responses (1)" at bounding box center [360, 207] width 54 height 10
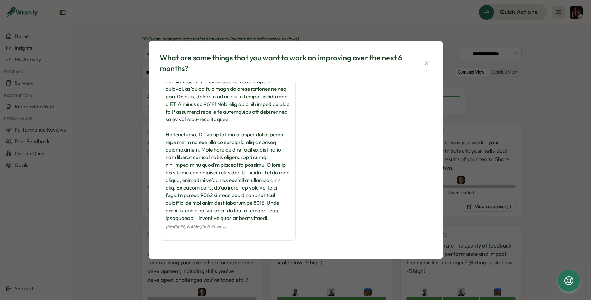
scroll to position [63, 0]
click at [457, 199] on div "What are some things that you want to work on improving over the next 6 months?…" at bounding box center [295, 150] width 591 height 300
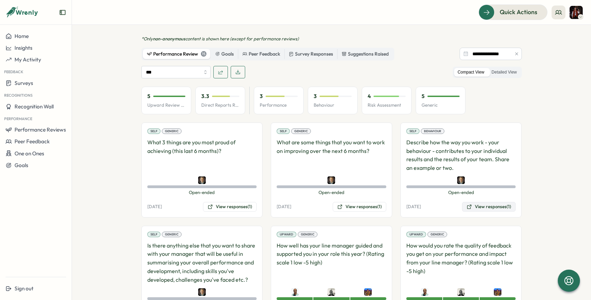
click at [486, 202] on button "View responses (1)" at bounding box center [489, 207] width 54 height 10
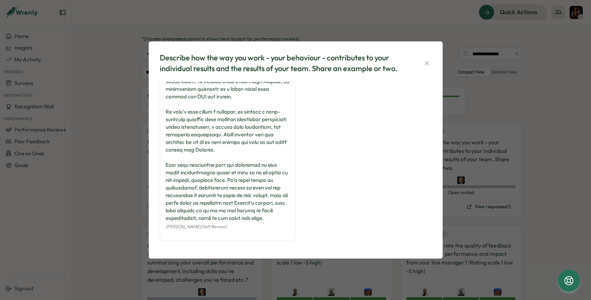
scroll to position [162, 0]
click at [495, 130] on div "Describe how the way you work - your behaviour - contributes to your individual…" at bounding box center [295, 150] width 591 height 300
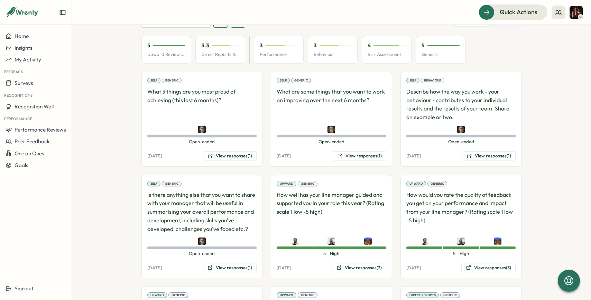
scroll to position [415, 0]
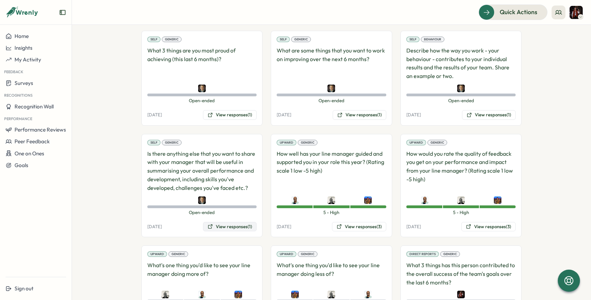
click at [232, 222] on button "View responses (1)" at bounding box center [230, 227] width 54 height 10
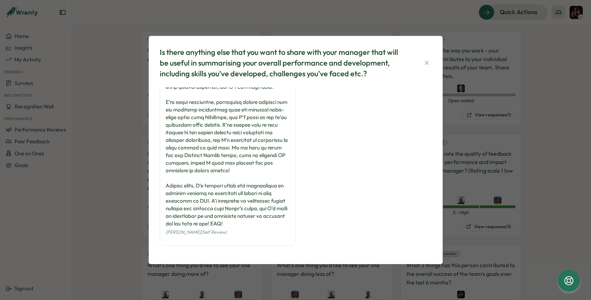
scroll to position [71, 0]
click at [129, 187] on div "Is there anything else that you want to share with your manager that will be us…" at bounding box center [295, 150] width 591 height 300
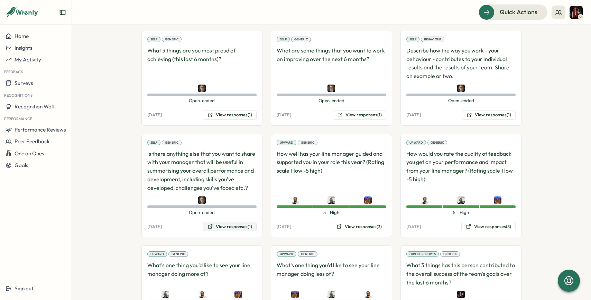
click at [221, 222] on button "View responses (1)" at bounding box center [230, 227] width 54 height 10
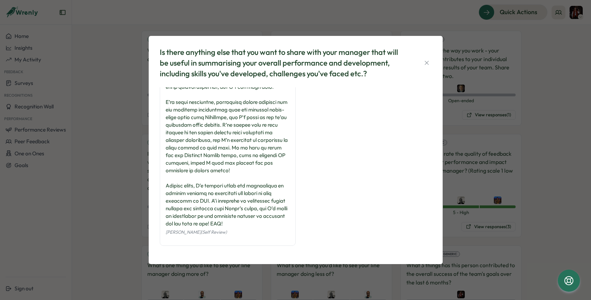
scroll to position [71, 0]
click at [127, 211] on div "Is there anything else that you want to share with your manager that will be us…" at bounding box center [295, 150] width 591 height 300
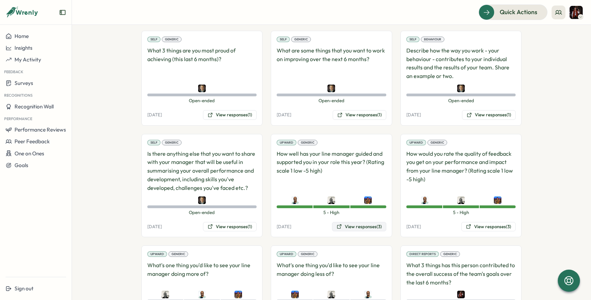
click at [370, 222] on button "View responses (3)" at bounding box center [359, 227] width 54 height 10
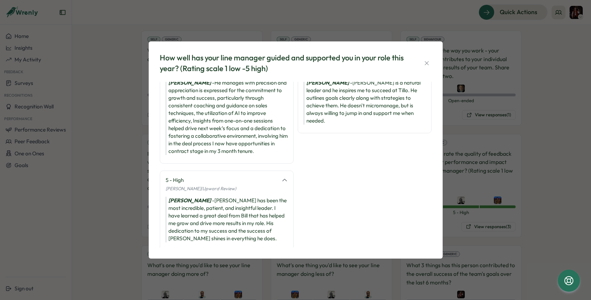
scroll to position [39, 0]
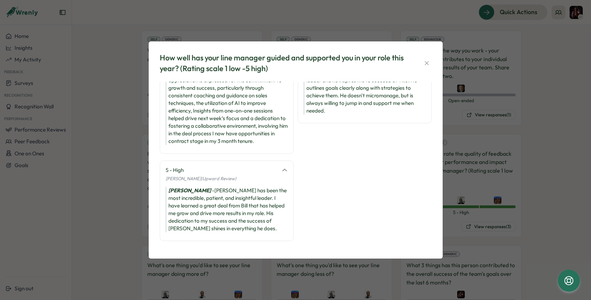
click at [529, 220] on div "How well has your line manager guided and supported you in your role this year?…" at bounding box center [295, 150] width 591 height 300
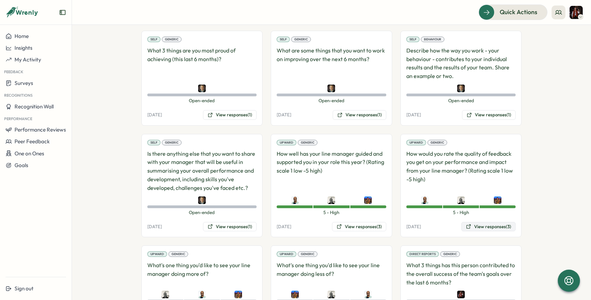
click at [476, 222] on button "View responses (3)" at bounding box center [488, 227] width 54 height 10
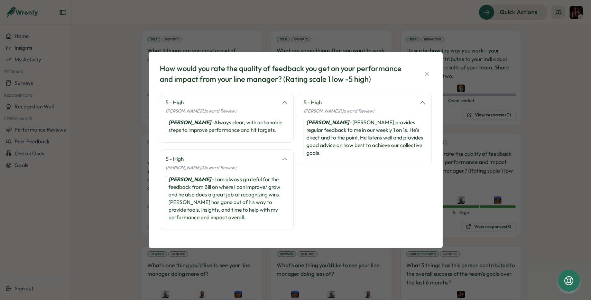
click at [497, 224] on div "How would you rate the quality of feedback you get on your performance and impa…" at bounding box center [295, 150] width 591 height 300
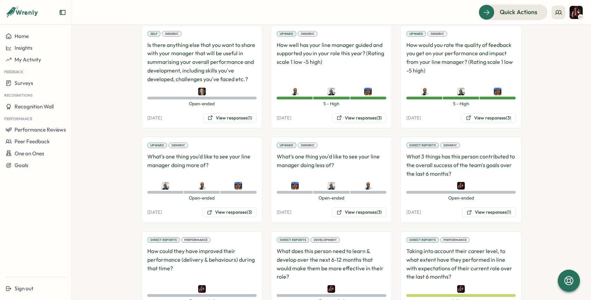
scroll to position [535, 0]
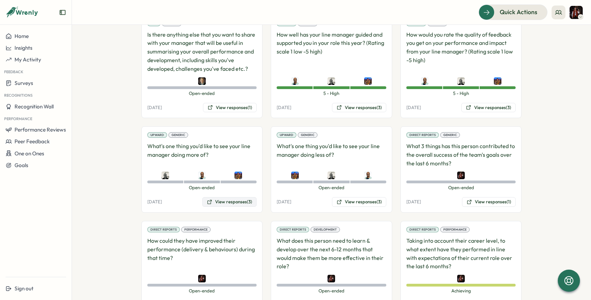
click at [235, 197] on button "View responses (3)" at bounding box center [229, 202] width 54 height 10
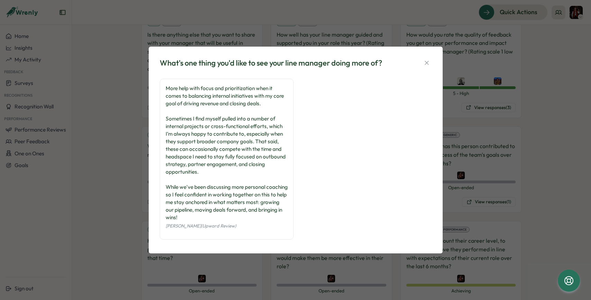
scroll to position [64, 0]
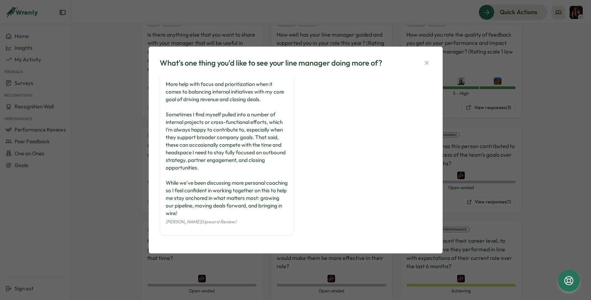
click at [500, 158] on div "What's one thing you'd like to see your line manager doing more of? Continuing …" at bounding box center [295, 150] width 591 height 300
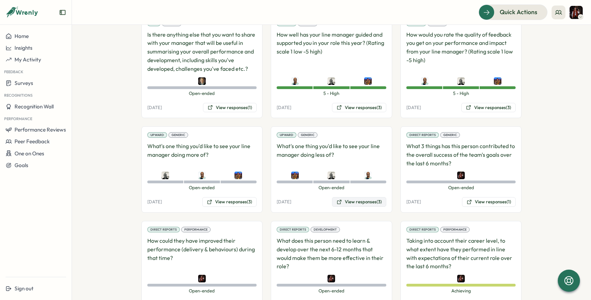
click at [374, 197] on button "View responses (3)" at bounding box center [359, 202] width 54 height 10
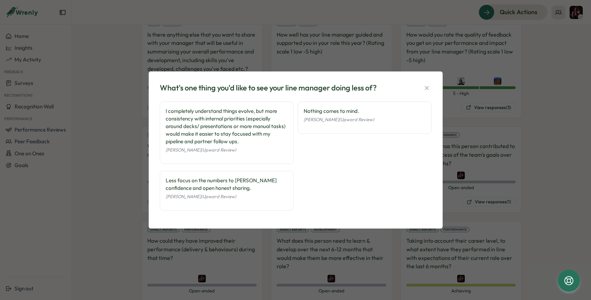
click at [500, 183] on div "What's one thing you'd like to see your line manager doing less of? I completel…" at bounding box center [295, 150] width 591 height 300
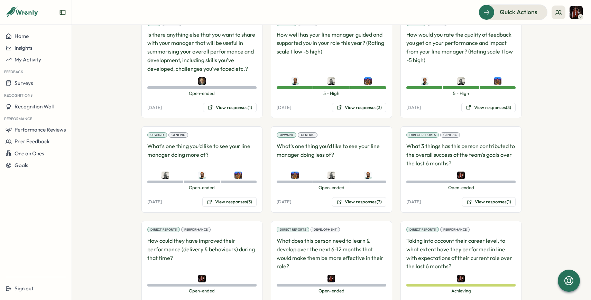
scroll to position [545, 0]
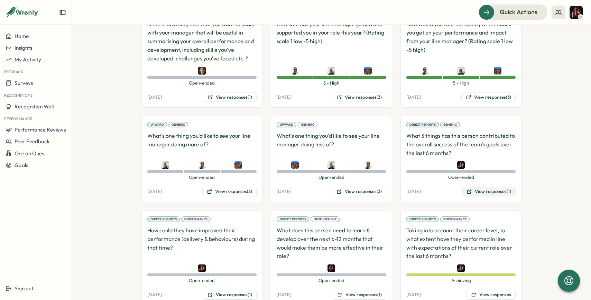
click at [488, 187] on button "View responses (1)" at bounding box center [489, 192] width 54 height 10
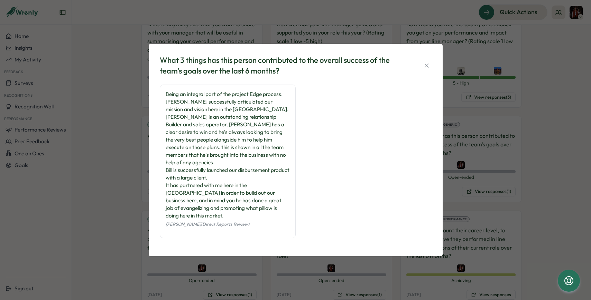
click at [508, 178] on div "What 3 things has this person contributed to the overall success of the team's …" at bounding box center [295, 150] width 591 height 300
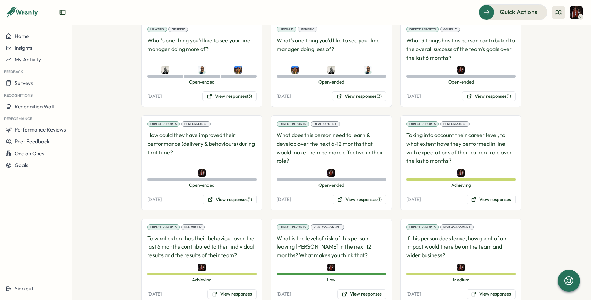
scroll to position [643, 0]
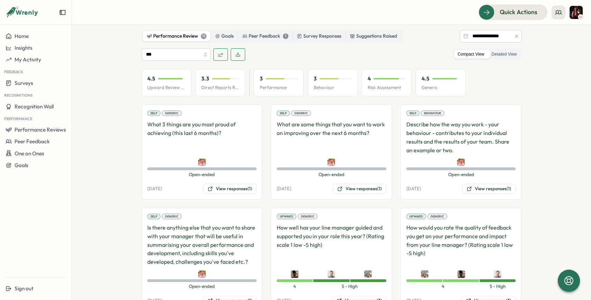
scroll to position [342, 0]
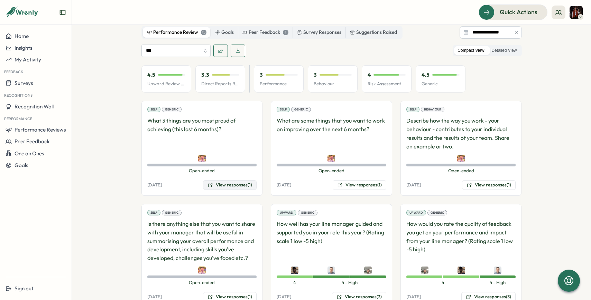
click at [239, 180] on button "View responses (1)" at bounding box center [230, 185] width 54 height 10
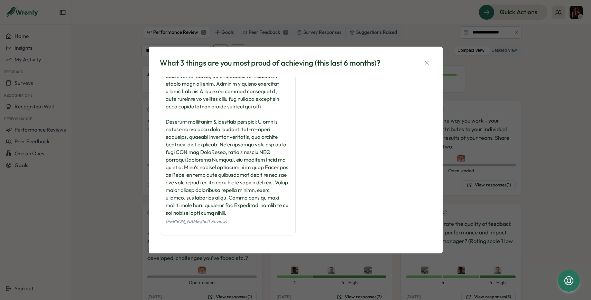
scroll to position [160, 0]
click at [496, 192] on div "What 3 things are you most proud of achieving (this last 6 months)? [PERSON_NAM…" at bounding box center [295, 150] width 591 height 300
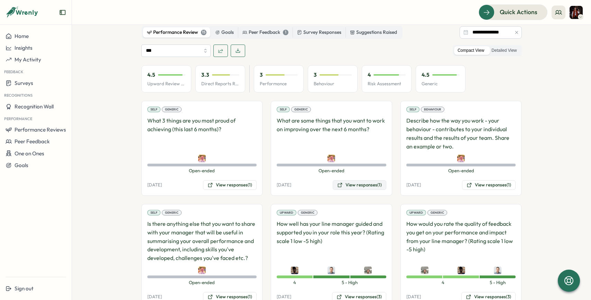
click at [370, 180] on button "View responses (1)" at bounding box center [360, 185] width 54 height 10
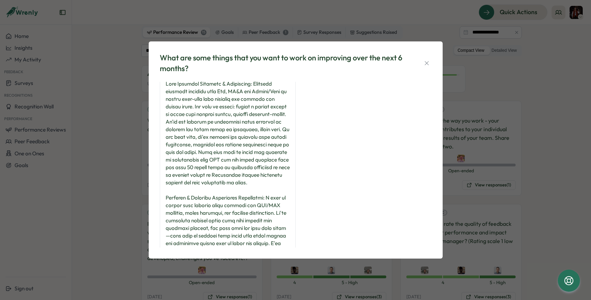
scroll to position [0, 0]
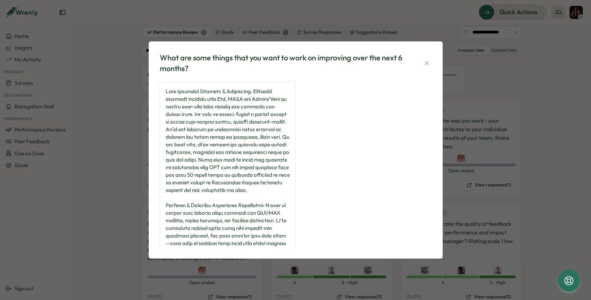
click at [469, 143] on div "What are some things that you want to work on improving over the next 6 months?…" at bounding box center [295, 150] width 591 height 300
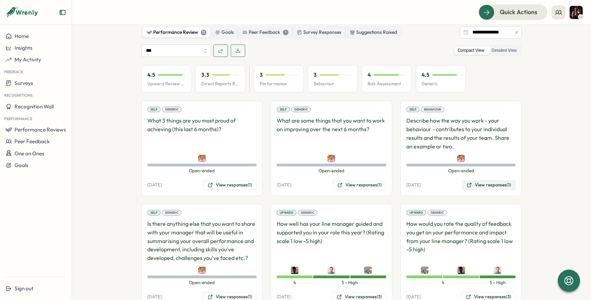
click at [474, 180] on button "View responses (1)" at bounding box center [489, 185] width 54 height 10
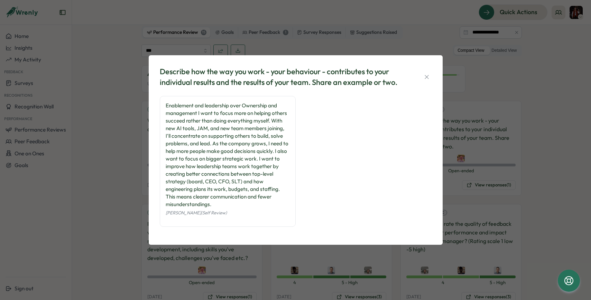
click at [352, 273] on div "Describe how the way you work - your behaviour - contributes to your individual…" at bounding box center [295, 150] width 591 height 300
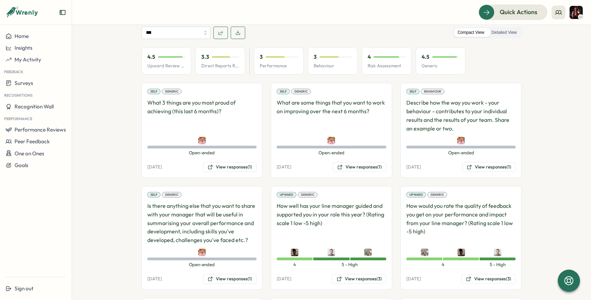
scroll to position [367, 0]
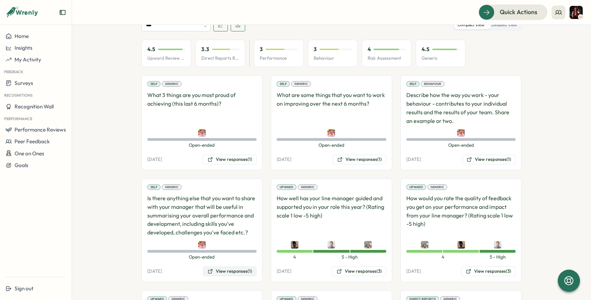
click at [232, 267] on button "View responses (1)" at bounding box center [230, 272] width 54 height 10
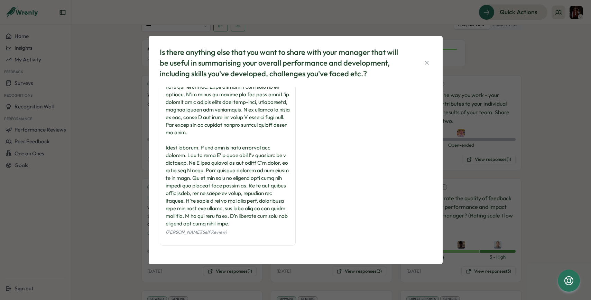
scroll to position [299, 0]
click at [471, 179] on div "Is there anything else that you want to share with your manager that will be us…" at bounding box center [295, 150] width 591 height 300
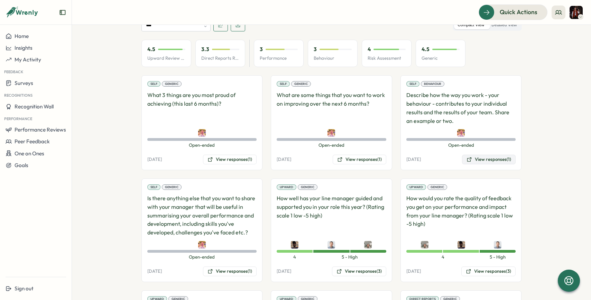
click at [483, 155] on button "View responses (1)" at bounding box center [489, 160] width 54 height 10
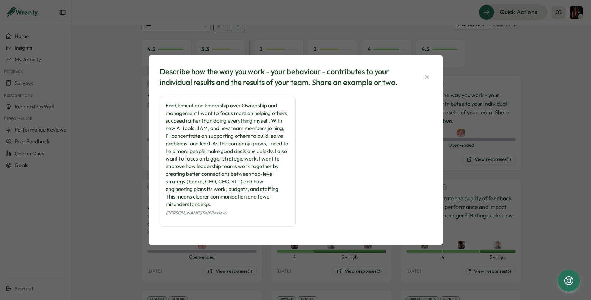
click at [75, 227] on div "Describe how the way you work - your behaviour - contributes to your individual…" at bounding box center [295, 150] width 591 height 300
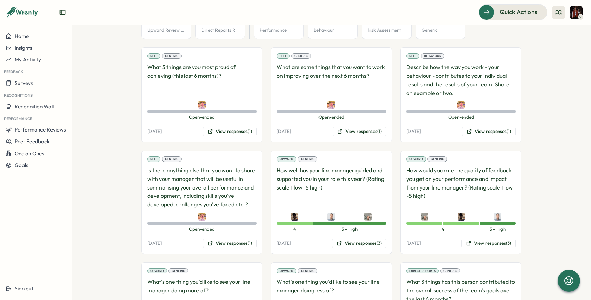
scroll to position [396, 0]
click at [228, 239] on button "View responses (1)" at bounding box center [230, 244] width 54 height 10
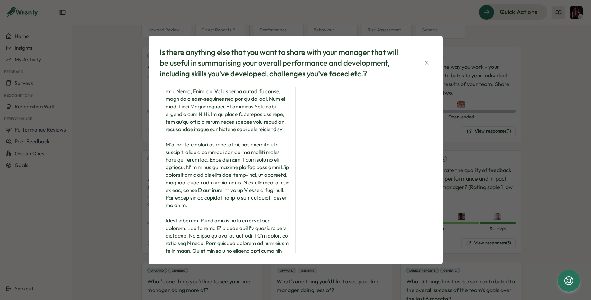
scroll to position [299, 0]
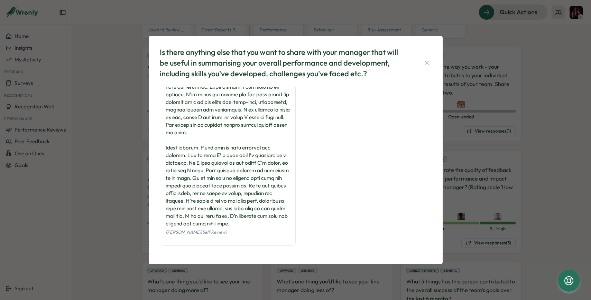
click at [134, 194] on div "Is there anything else that you want to share with your manager that will be us…" at bounding box center [295, 150] width 591 height 300
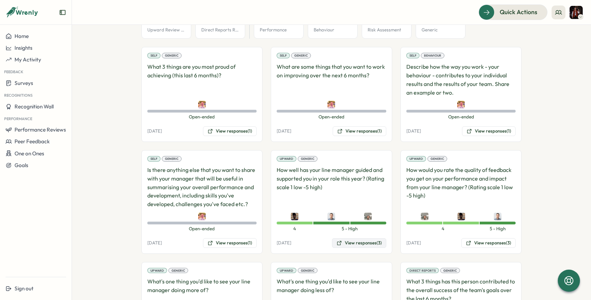
click at [336, 241] on icon at bounding box center [339, 244] width 6 height 6
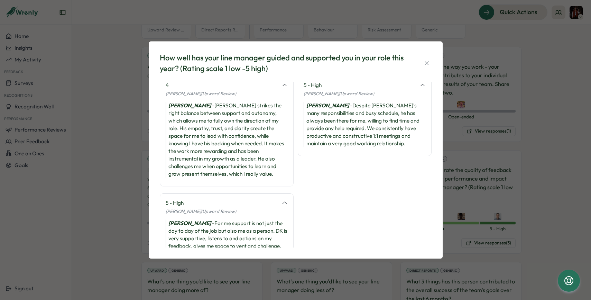
scroll to position [6, 0]
click at [463, 182] on div "How well has your line manager guided and supported you in your role this year?…" at bounding box center [295, 150] width 591 height 300
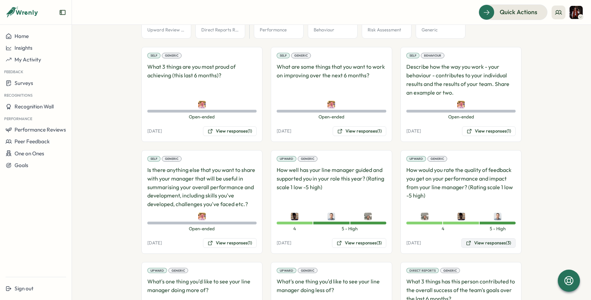
click at [473, 239] on button "View responses (3)" at bounding box center [488, 244] width 54 height 10
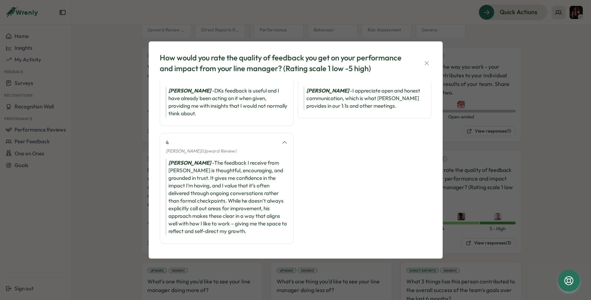
scroll to position [24, 0]
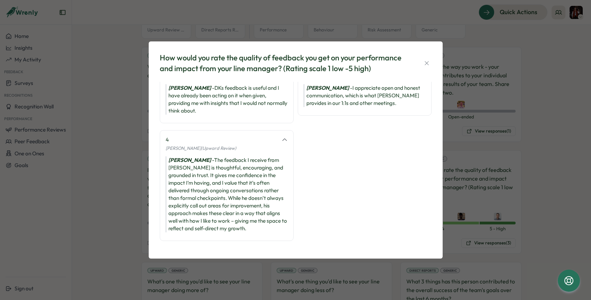
click at [473, 165] on div "How would you rate the quality of feedback you get on your performance and impa…" at bounding box center [295, 150] width 591 height 300
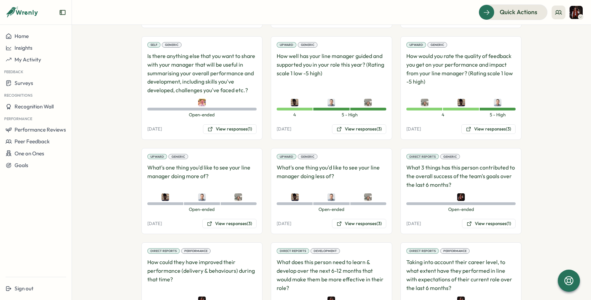
scroll to position [600, 0]
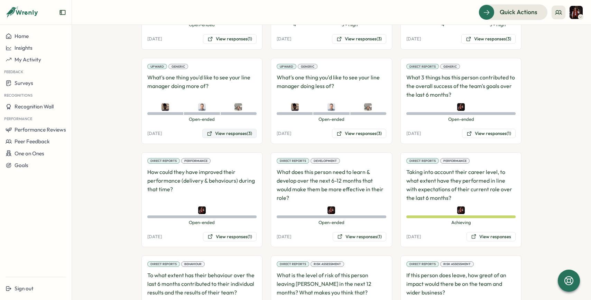
click at [226, 129] on button "View responses (3)" at bounding box center [229, 134] width 54 height 10
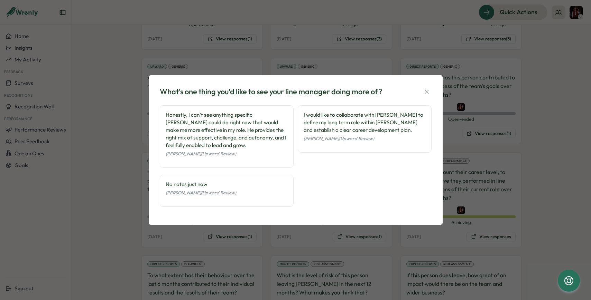
click at [479, 211] on div "What's one thing you'd like to see your line manager doing more of? Honestly, I…" at bounding box center [295, 150] width 591 height 300
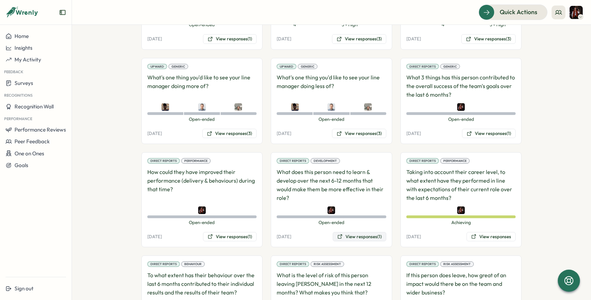
click at [361, 232] on button "View responses (1)" at bounding box center [360, 237] width 54 height 10
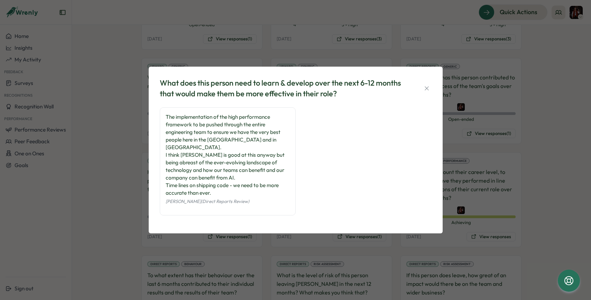
click at [372, 247] on div "What does this person need to learn & develop over the next 6-12 months that wo…" at bounding box center [295, 150] width 591 height 300
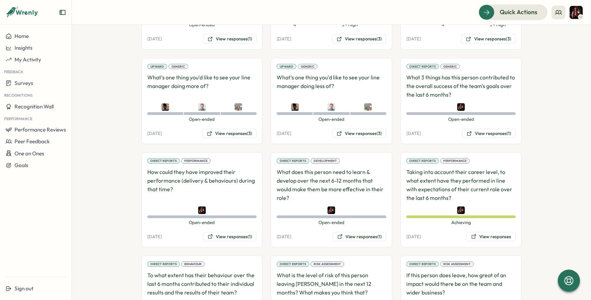
scroll to position [643, 0]
